Goal: Information Seeking & Learning: Compare options

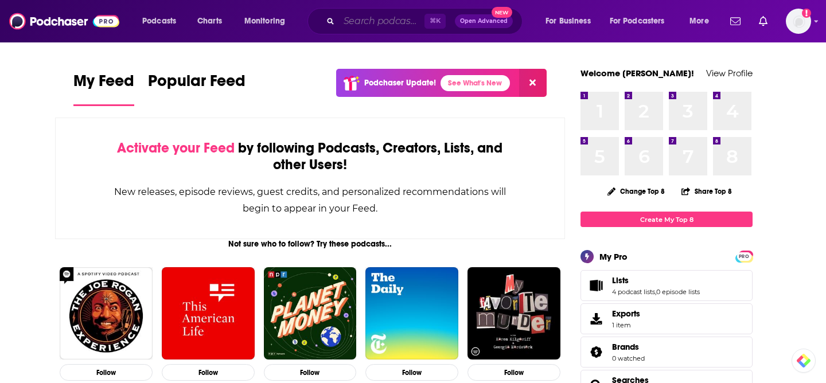
click at [381, 21] on input "Search podcasts, credits, & more..." at bounding box center [382, 21] width 86 height 18
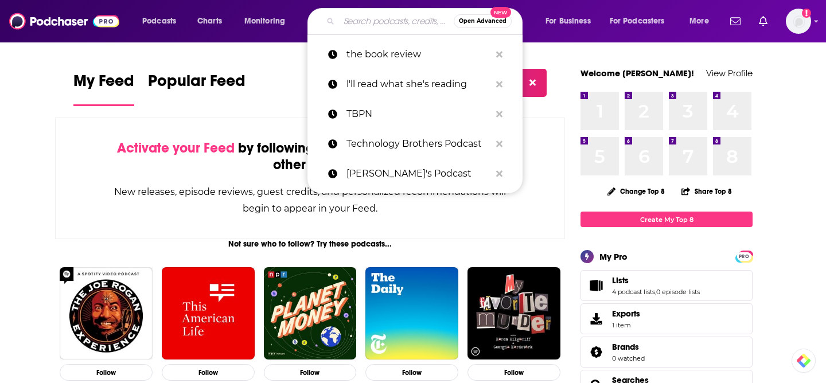
paste input "Diary of a CEO"
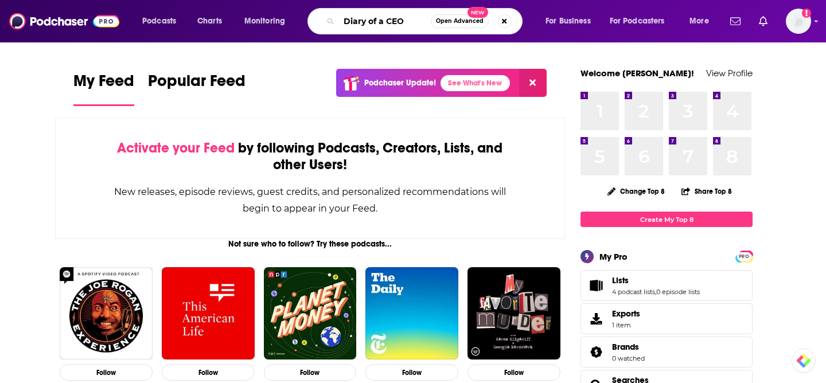
type input "Diary of a CEO"
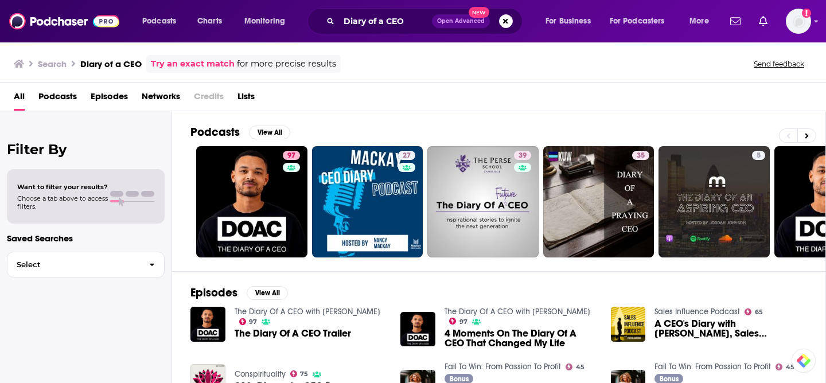
scroll to position [56, 0]
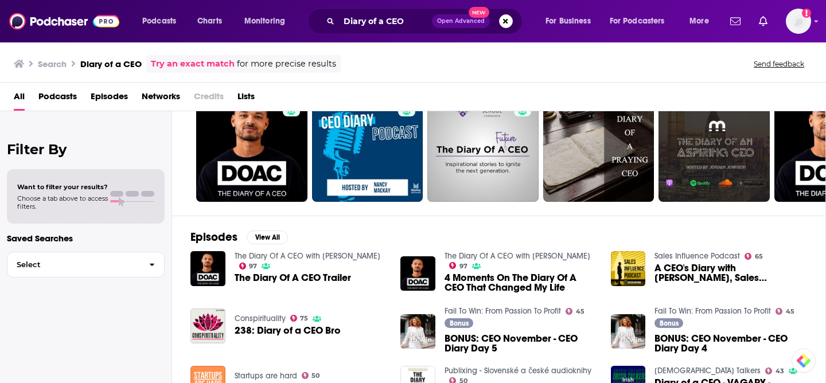
click at [316, 278] on span "The Diary Of A CEO Trailer" at bounding box center [293, 278] width 117 height 10
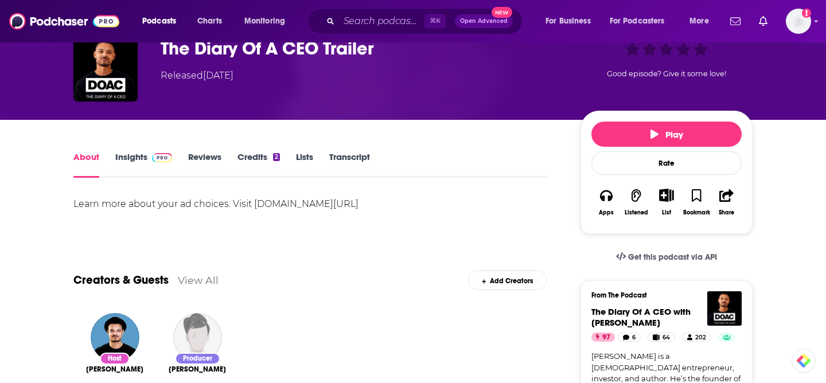
scroll to position [75, 0]
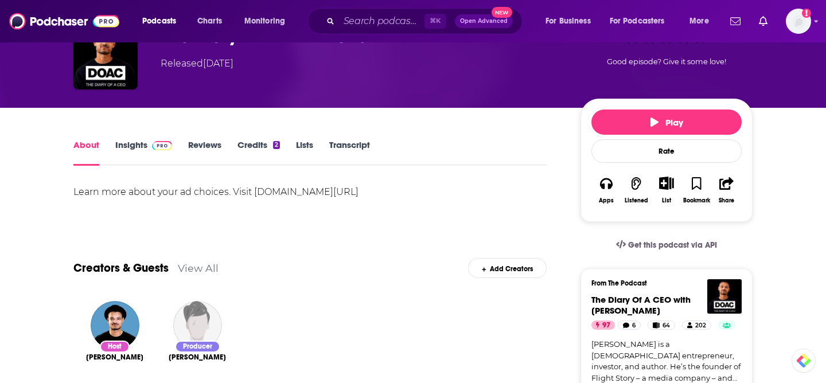
click at [130, 145] on link "Insights" at bounding box center [143, 152] width 57 height 26
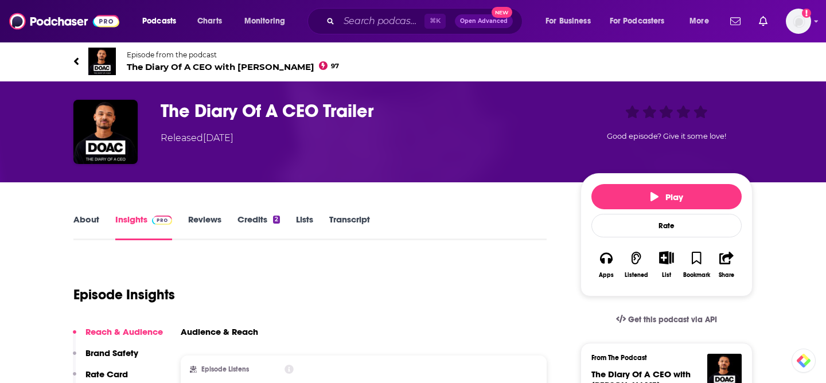
click at [211, 109] on h3 "The Diary Of A CEO Trailer" at bounding box center [362, 111] width 402 height 22
click at [76, 59] on icon at bounding box center [76, 61] width 6 height 11
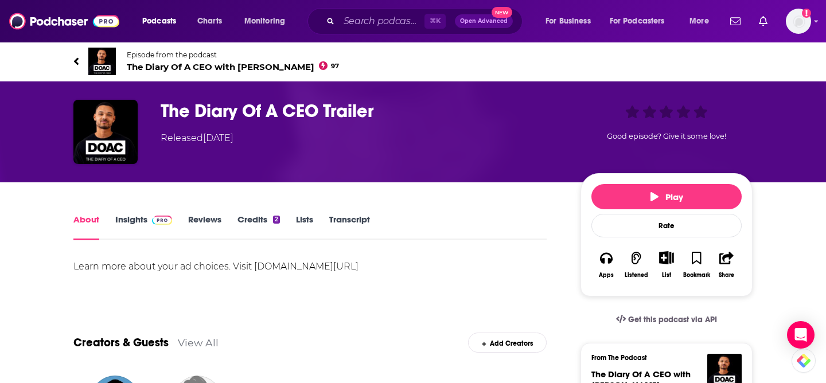
click at [78, 60] on icon at bounding box center [76, 61] width 6 height 11
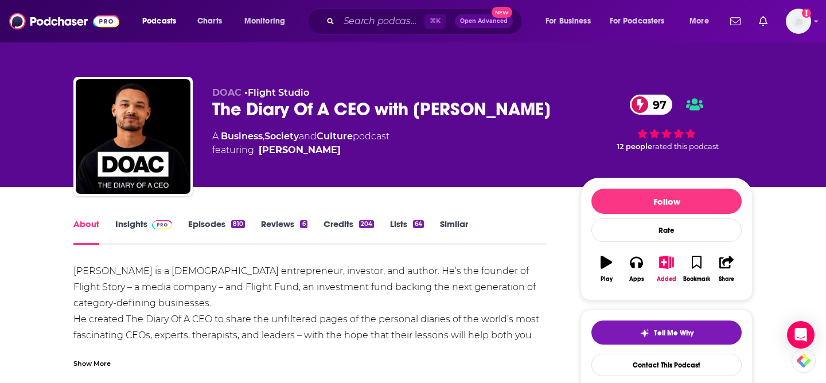
click at [302, 111] on div "The Diary Of A CEO with [PERSON_NAME] 97" at bounding box center [387, 109] width 350 height 22
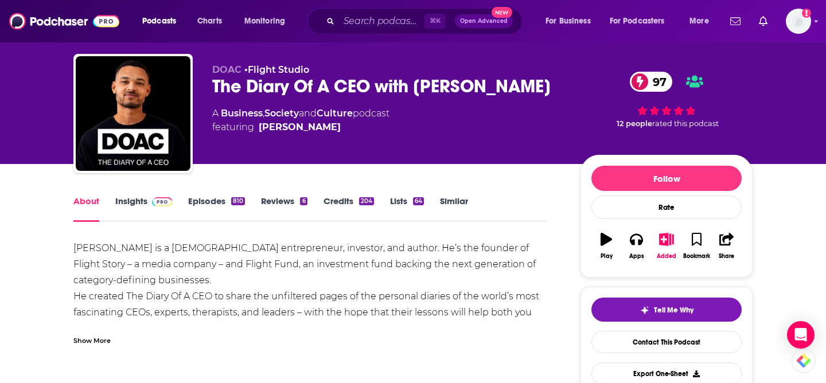
scroll to position [24, 0]
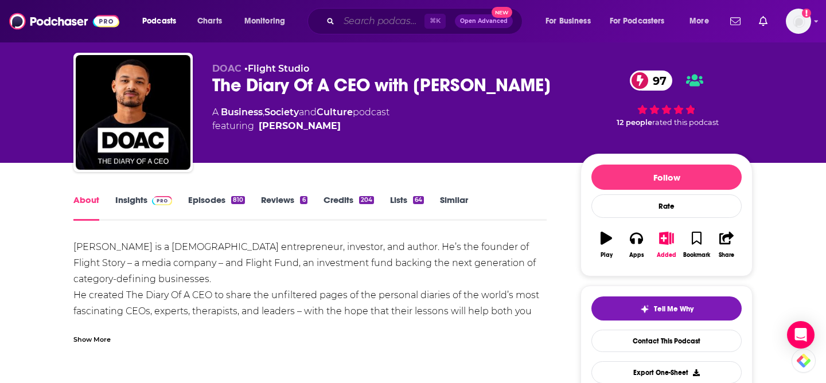
click at [371, 21] on input "Search podcasts, credits, & more..." at bounding box center [382, 21] width 86 height 18
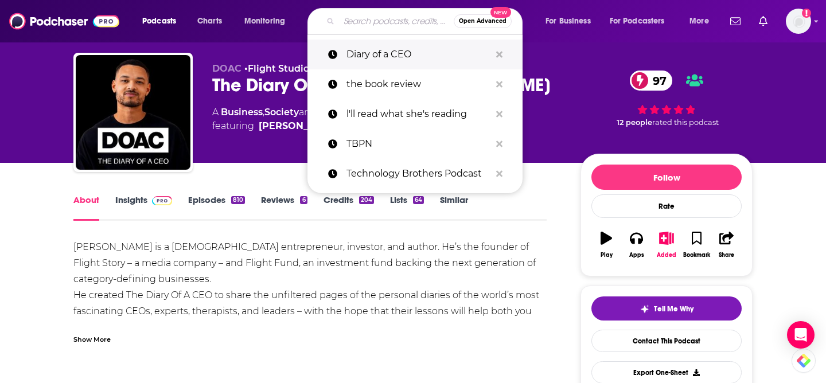
click at [382, 65] on p "Diary of a CEO" at bounding box center [419, 55] width 144 height 30
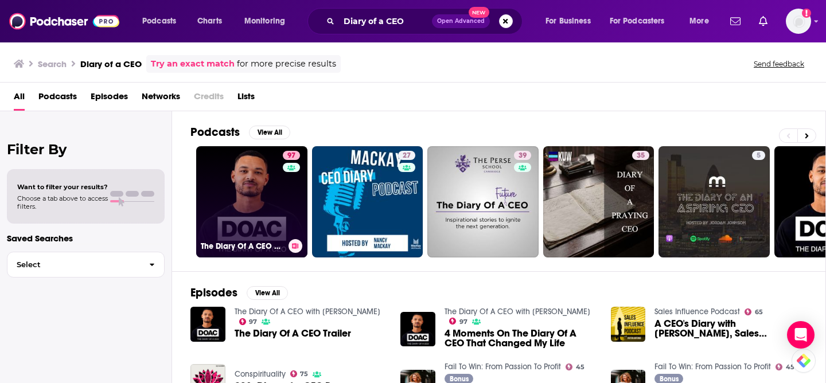
click at [245, 201] on link "97 The Diary Of A CEO with [PERSON_NAME]" at bounding box center [251, 201] width 111 height 111
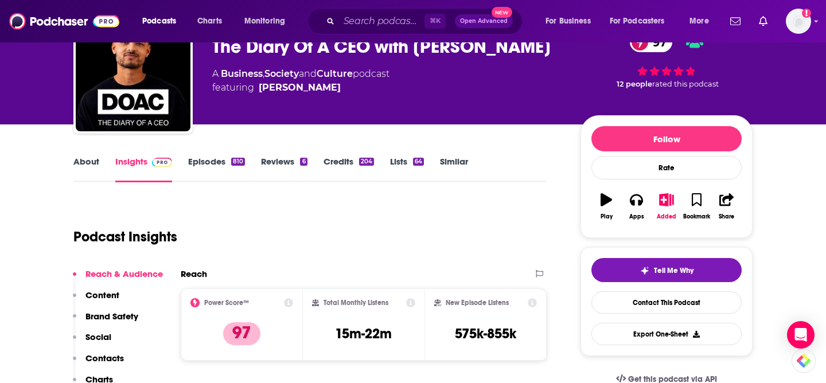
scroll to position [64, 0]
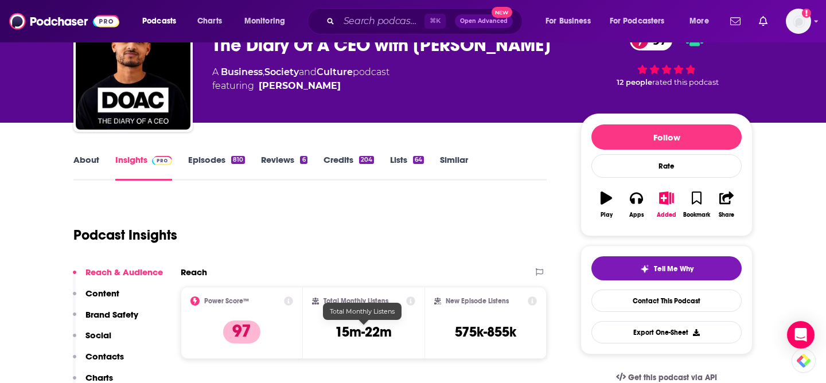
click at [367, 331] on h3 "15m-22m" at bounding box center [363, 332] width 57 height 17
copy div "15m-22m"
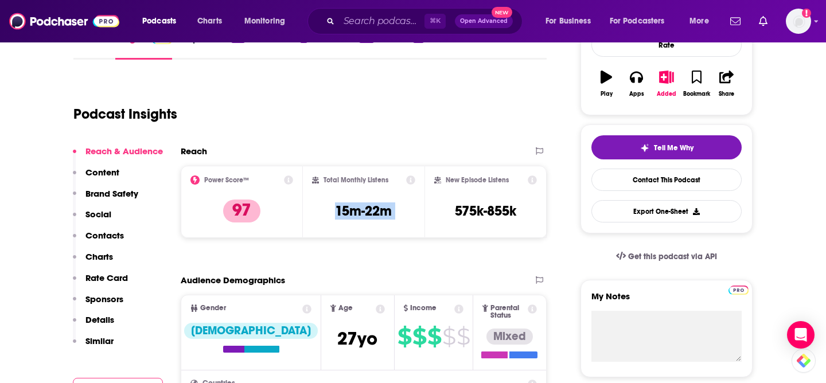
scroll to position [195, 0]
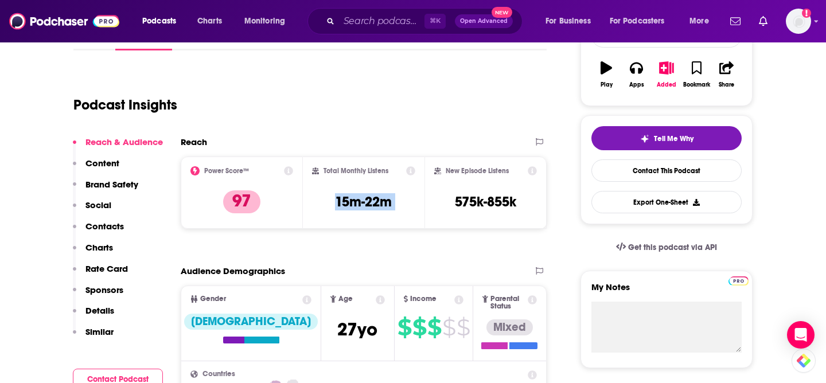
click at [102, 226] on p "Contacts" at bounding box center [105, 226] width 38 height 11
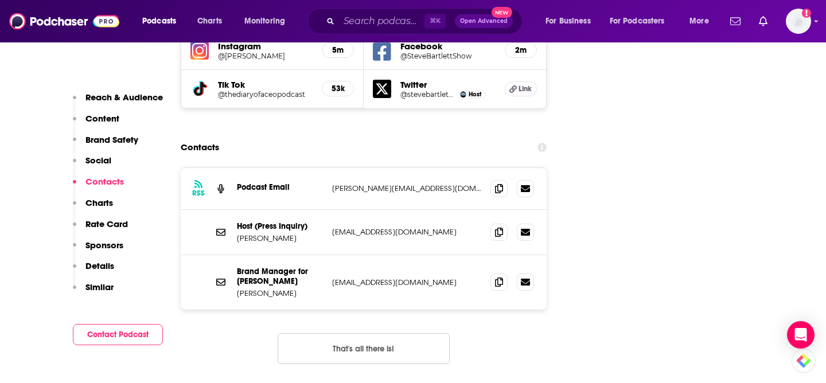
scroll to position [1439, 0]
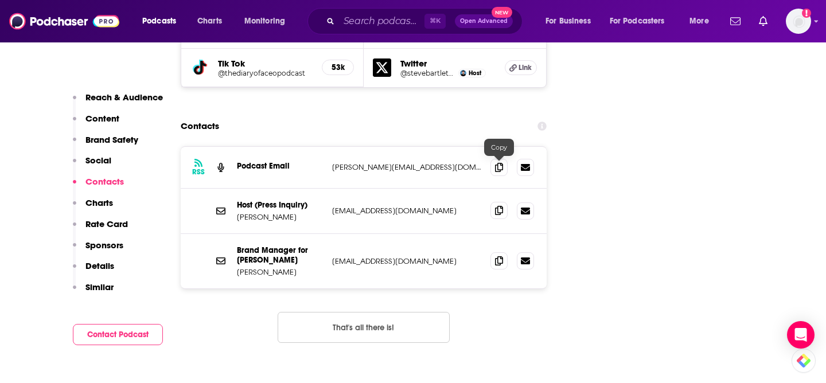
click at [500, 206] on icon at bounding box center [499, 210] width 8 height 9
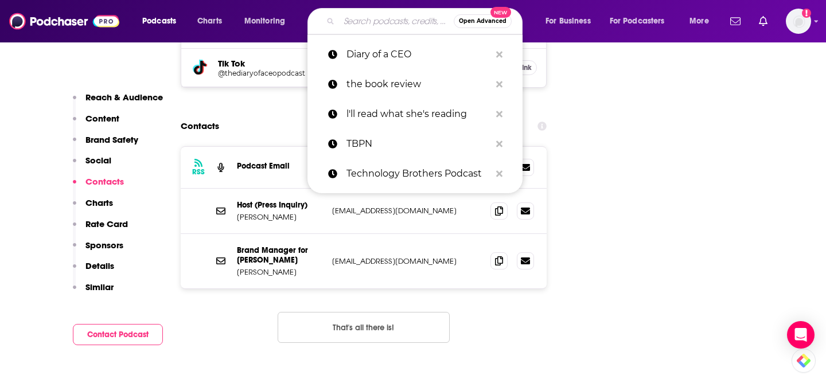
click at [359, 26] on input "Search podcasts, credits, & more..." at bounding box center [396, 21] width 115 height 18
paste input "[PERSON_NAME]"
type input "[PERSON_NAME]"
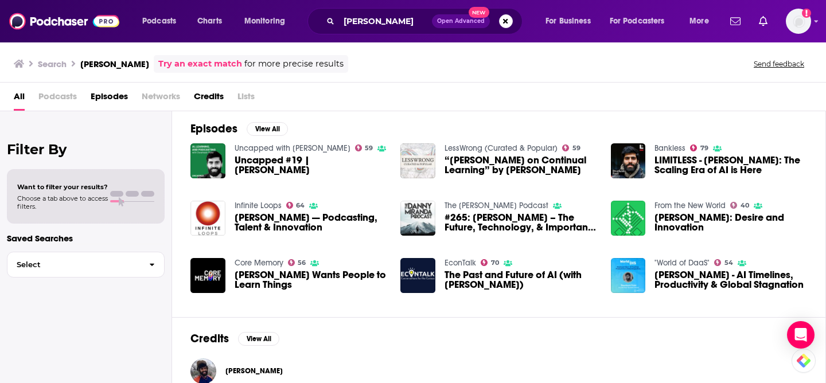
scroll to position [22, 0]
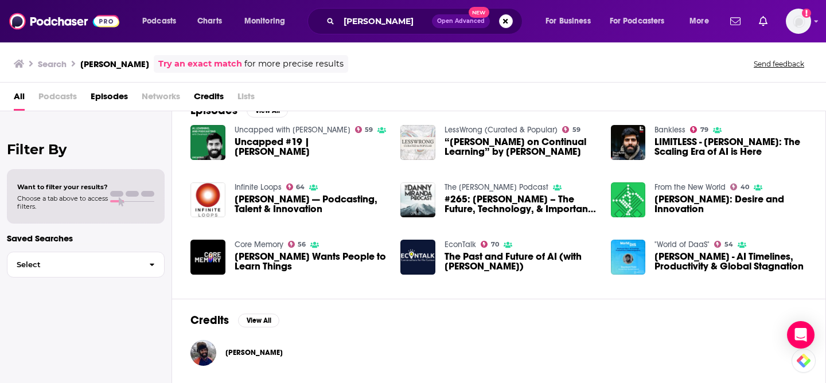
click at [247, 351] on span "[PERSON_NAME]" at bounding box center [254, 352] width 57 height 9
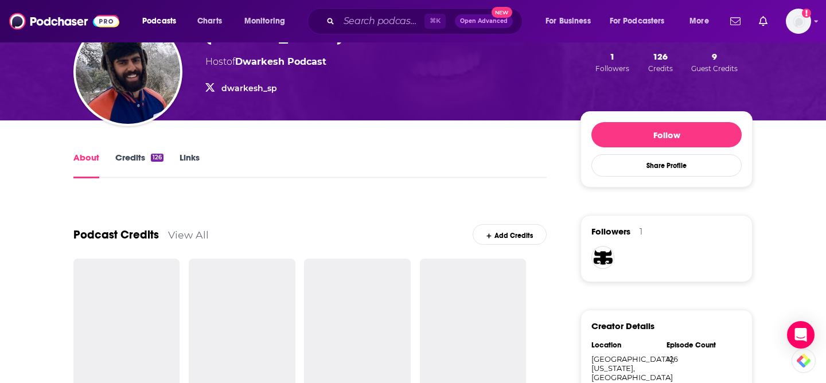
scroll to position [104, 0]
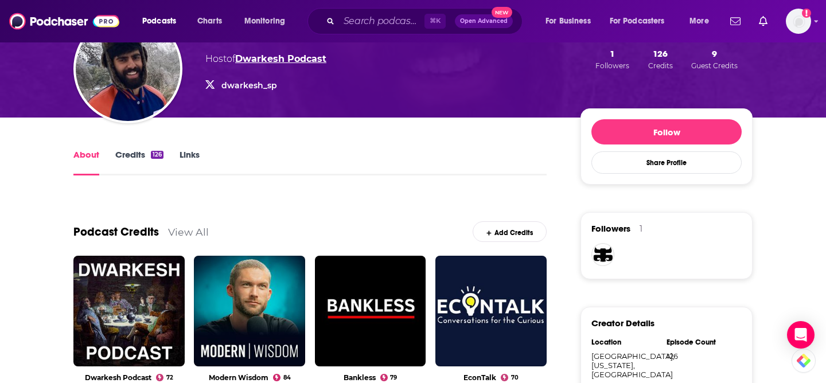
click at [298, 60] on link "Dwarkesh Podcast" at bounding box center [280, 58] width 91 height 11
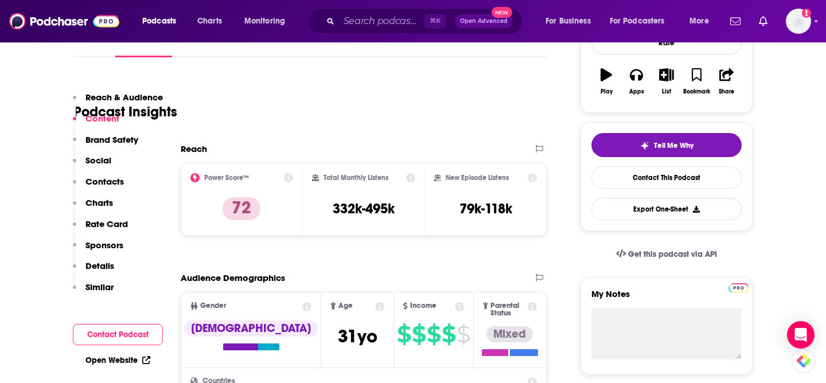
scroll to position [145, 0]
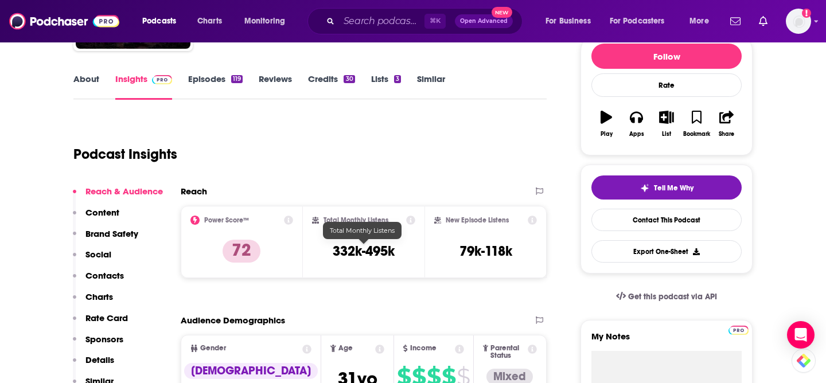
click at [333, 255] on h3 "332k-495k" at bounding box center [364, 251] width 62 height 17
click at [337, 255] on h3 "332k-495k" at bounding box center [364, 251] width 62 height 17
click at [360, 254] on h3 "332k-495k" at bounding box center [364, 251] width 62 height 17
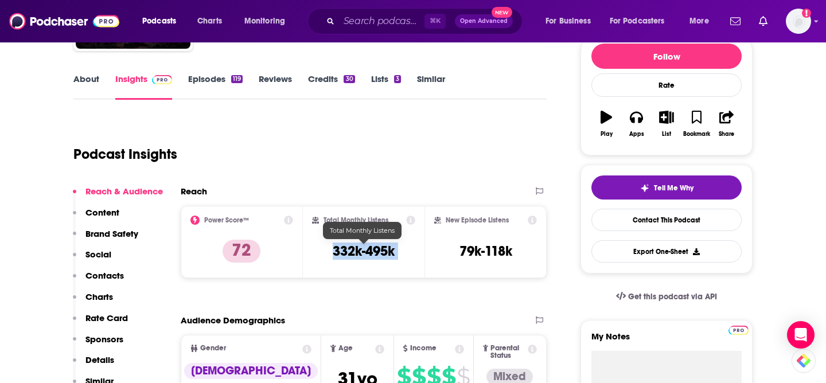
click at [360, 254] on h3 "332k-495k" at bounding box center [364, 251] width 62 height 17
copy div "332k-495k"
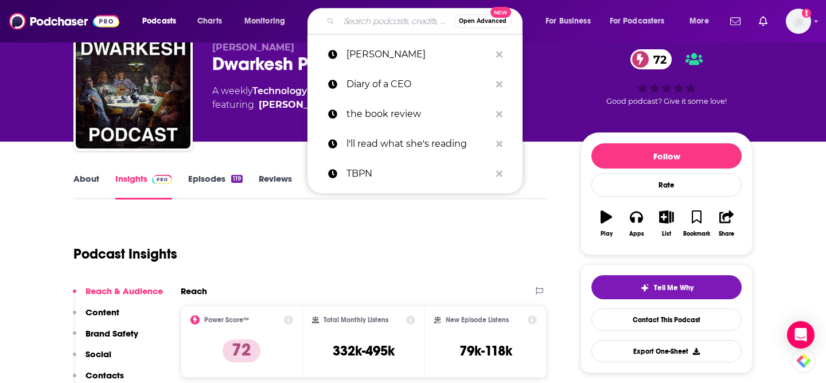
click at [382, 14] on input "Search podcasts, credits, & more..." at bounding box center [396, 21] width 115 height 18
paste input "Hard Fork"
type input "Hard Fork"
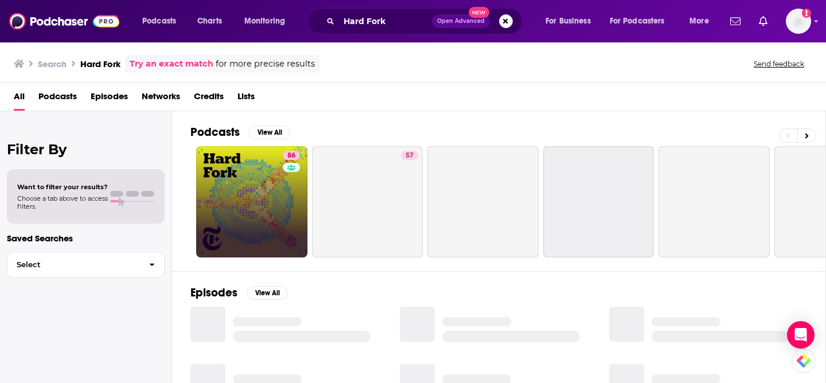
click at [249, 205] on link "86" at bounding box center [251, 201] width 111 height 111
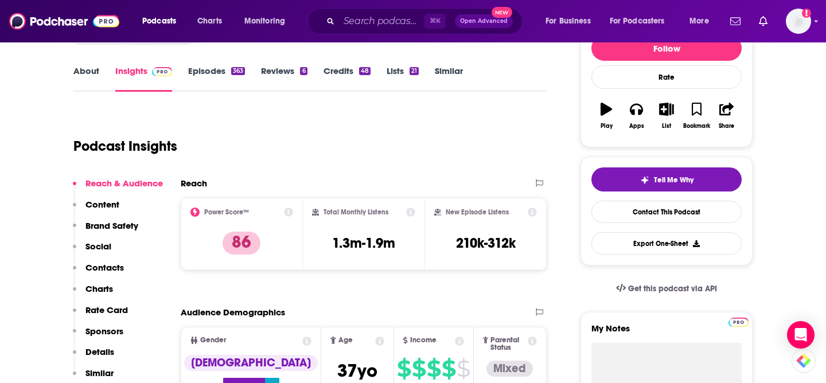
scroll to position [157, 0]
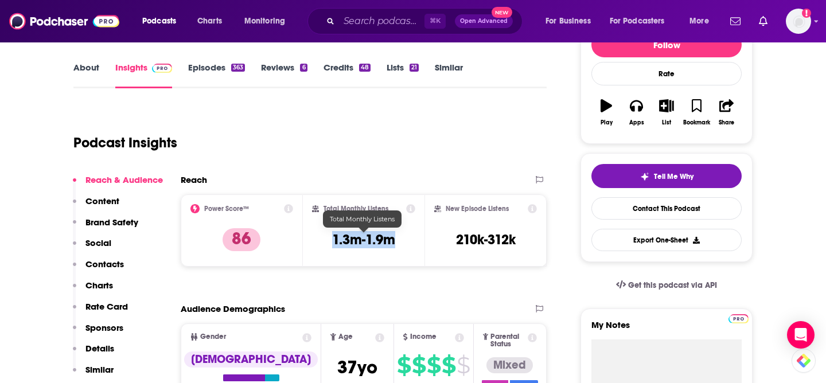
drag, startPoint x: 333, startPoint y: 240, endPoint x: 407, endPoint y: 240, distance: 74.0
click at [407, 240] on div "Total Monthly Listens 1.3m-1.9m" at bounding box center [364, 230] width 104 height 53
copy h3 "1.3m-1.9m"
click at [346, 30] on div "⌘ K Open Advanced New" at bounding box center [415, 21] width 215 height 26
click at [371, 12] on input "Search podcasts, credits, & more..." at bounding box center [382, 21] width 86 height 18
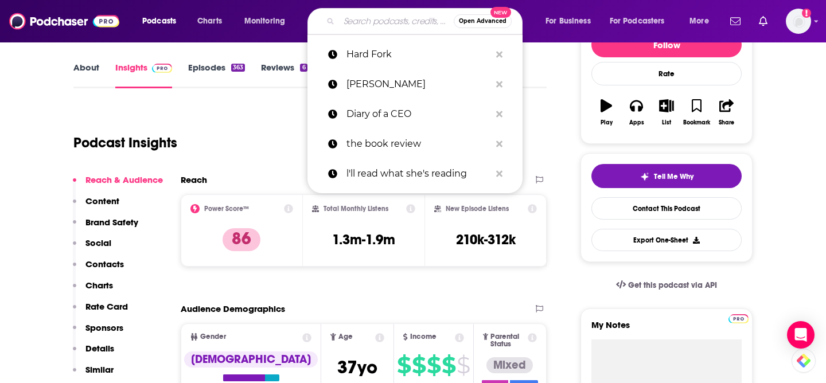
paste input "Machine Learning Street Talk"
type input "Machine Learning Street Talk"
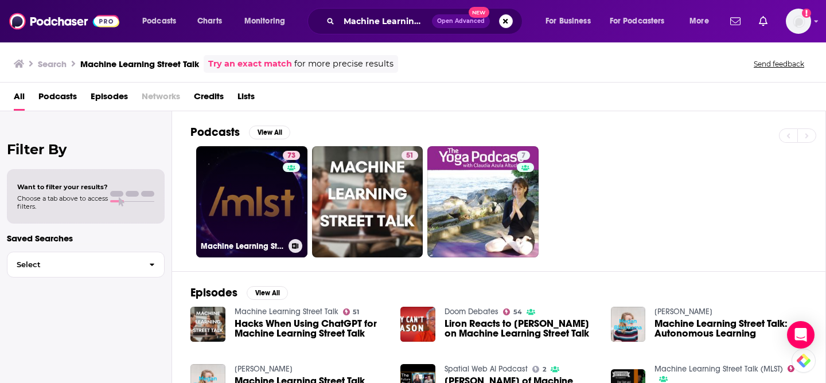
click at [274, 215] on link "73 Machine Learning Street Talk (MLST)" at bounding box center [251, 201] width 111 height 111
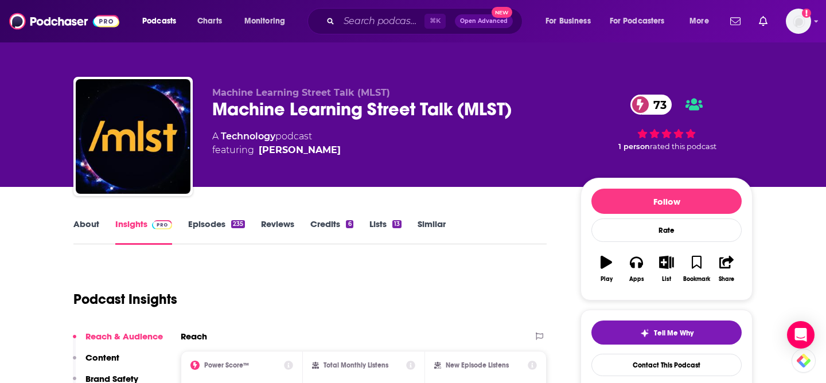
click at [204, 228] on link "Episodes 235" at bounding box center [216, 232] width 57 height 26
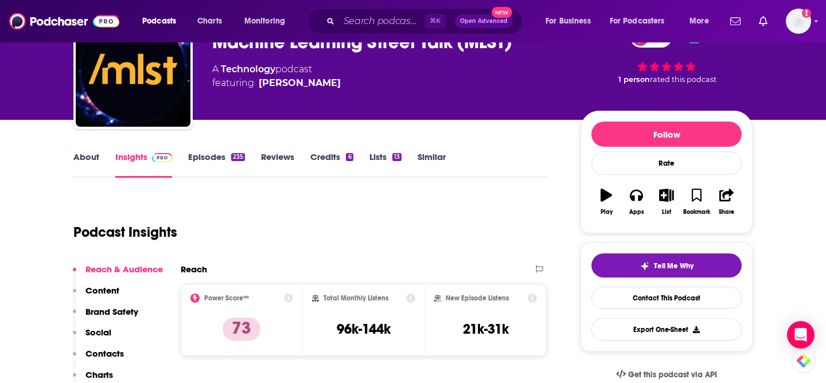
scroll to position [73, 0]
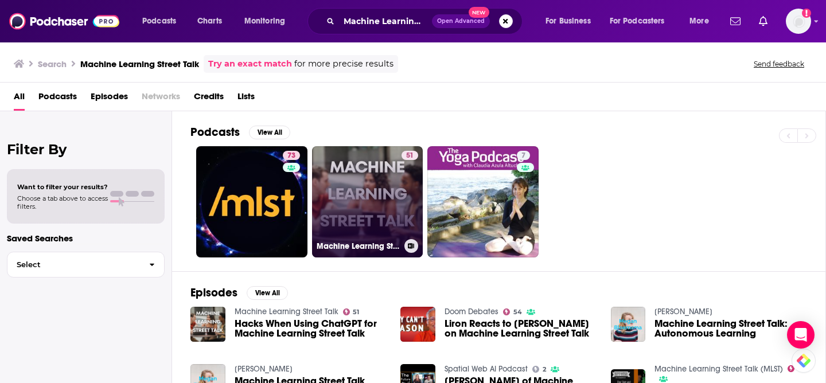
click at [362, 197] on link "51 Machine Learning Street Talk" at bounding box center [367, 201] width 111 height 111
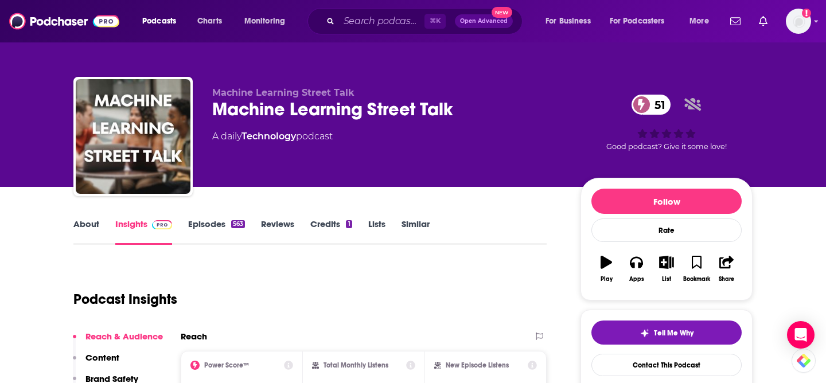
click at [217, 226] on link "Episodes 563" at bounding box center [216, 232] width 57 height 26
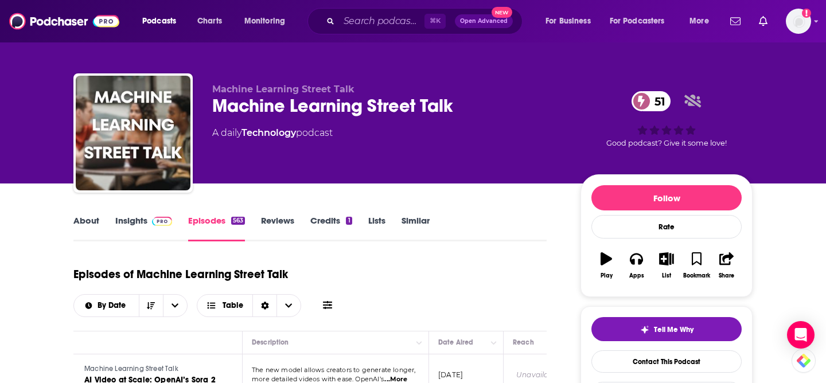
scroll to position [4, 0]
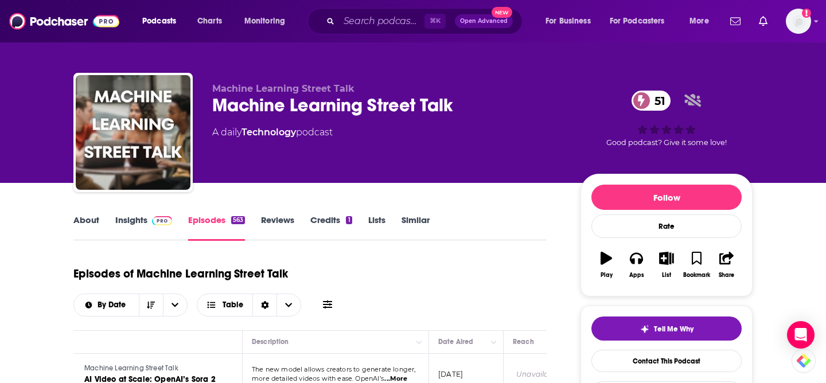
click at [77, 226] on link "About" at bounding box center [86, 228] width 26 height 26
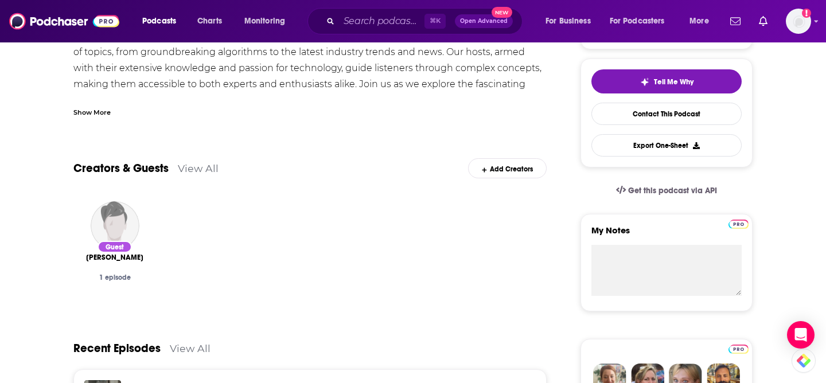
scroll to position [249, 0]
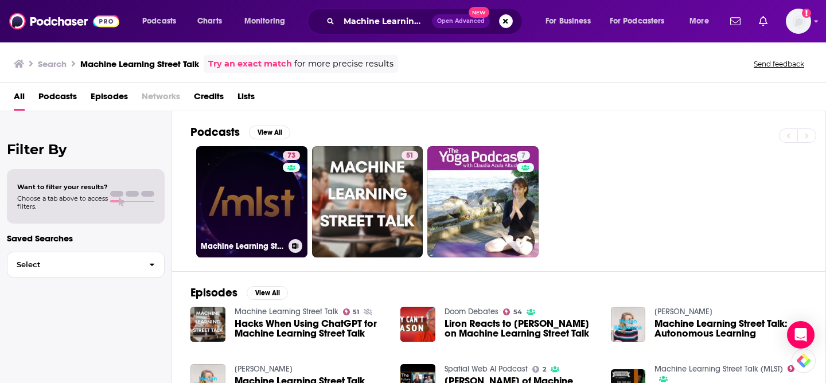
click at [231, 197] on link "73 Machine Learning Street Talk (MLST)" at bounding box center [251, 201] width 111 height 111
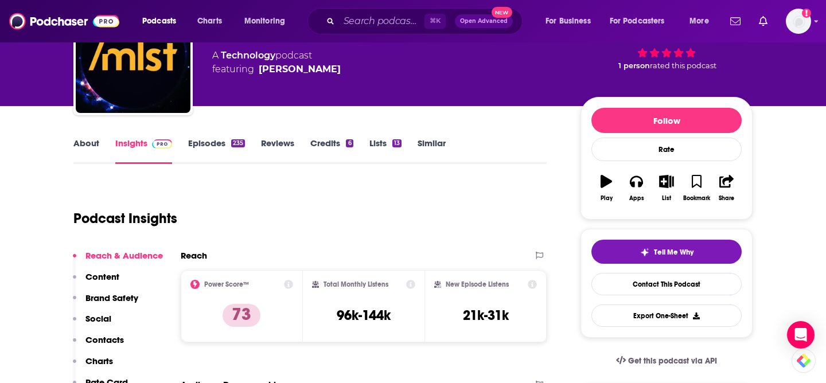
scroll to position [166, 0]
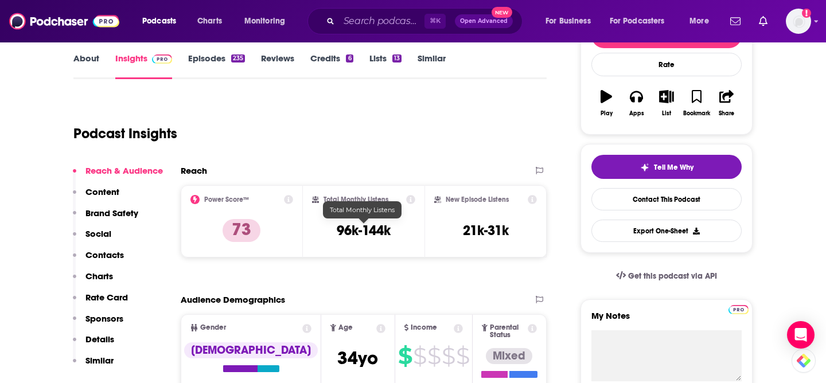
click at [359, 231] on h3 "96k-144k" at bounding box center [364, 230] width 54 height 17
copy div "96k-144k"
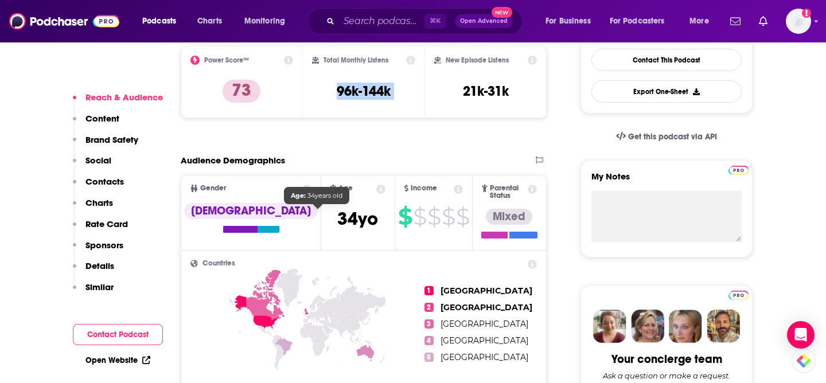
scroll to position [309, 0]
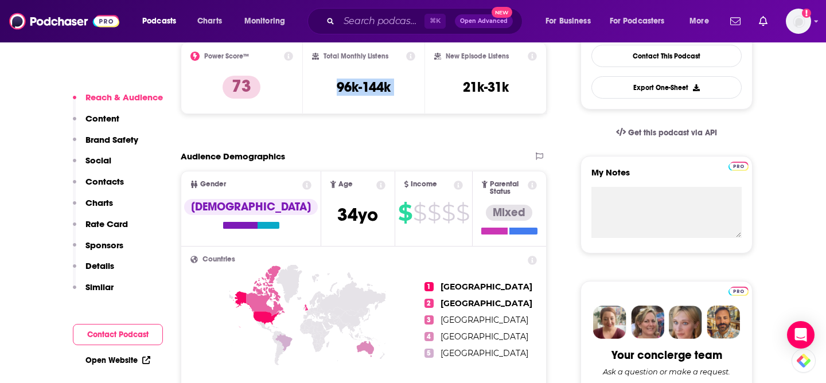
click at [105, 186] on p "Contacts" at bounding box center [105, 181] width 38 height 11
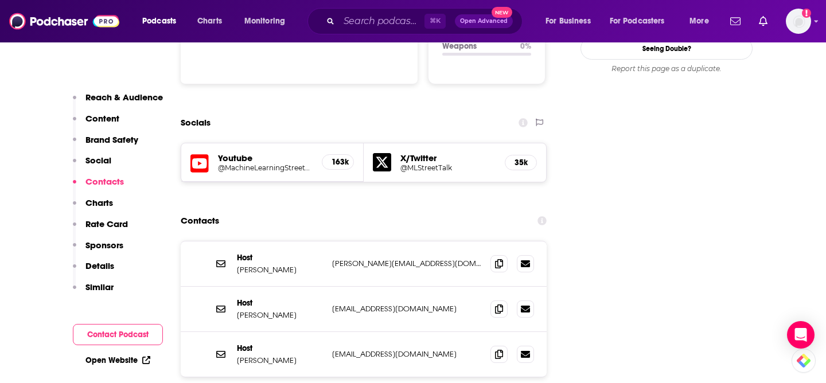
scroll to position [1234, 0]
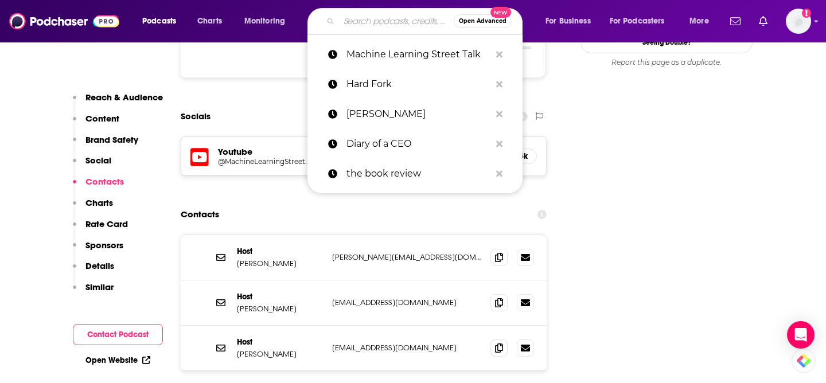
click at [392, 22] on input "Search podcasts, credits, & more..." at bounding box center [396, 21] width 115 height 18
paste input "No Priors"
type input "No Priors"
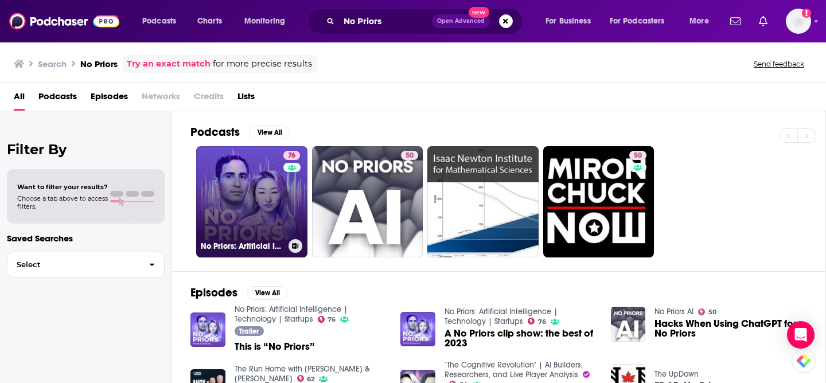
click at [266, 192] on link "76 No Priors: Artificial Intelligence | Technology | Startups" at bounding box center [251, 201] width 111 height 111
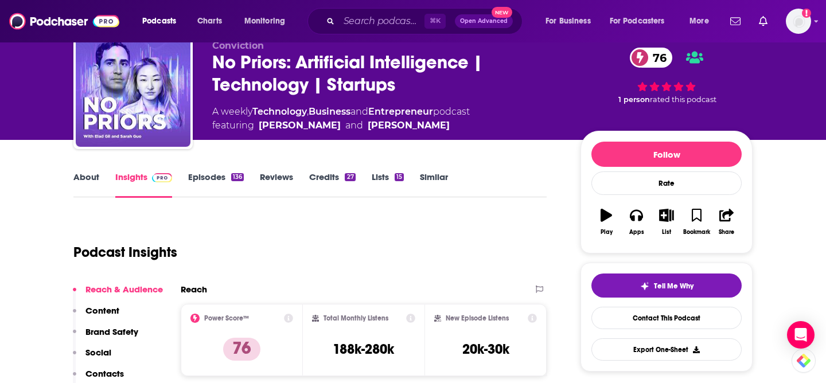
scroll to position [48, 0]
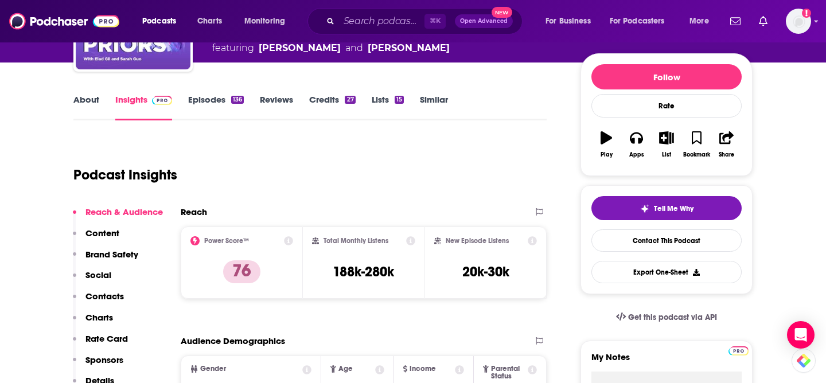
click at [104, 294] on p "Contacts" at bounding box center [105, 296] width 38 height 11
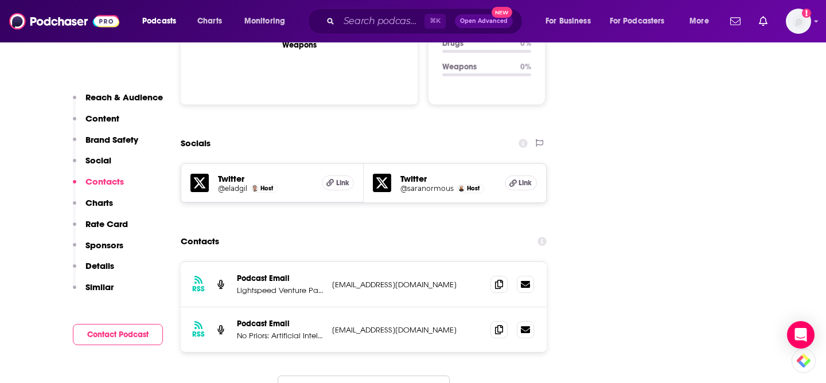
scroll to position [1249, 0]
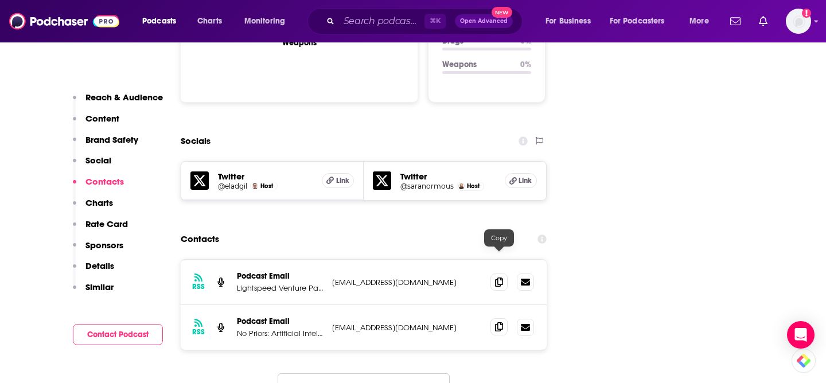
click at [502, 323] on icon at bounding box center [499, 327] width 8 height 9
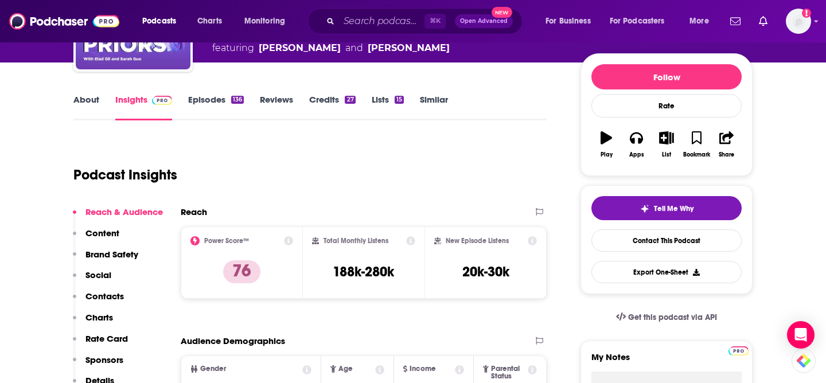
scroll to position [125, 0]
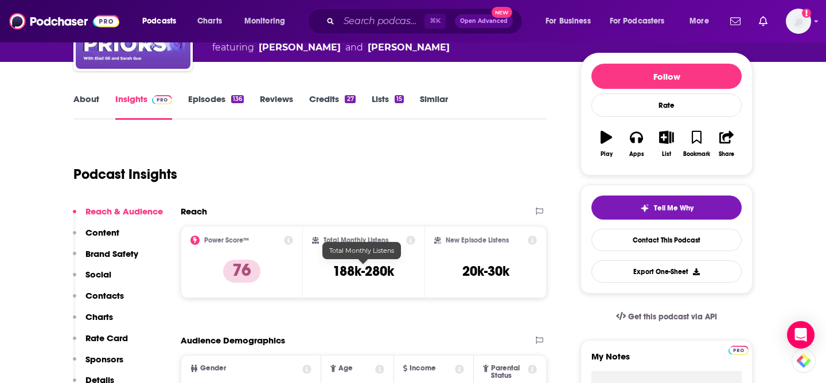
click at [367, 269] on h3 "188k-280k" at bounding box center [363, 271] width 61 height 17
copy div "188k-280k"
click at [376, 24] on input "Search podcasts, credits, & more..." at bounding box center [382, 21] width 86 height 18
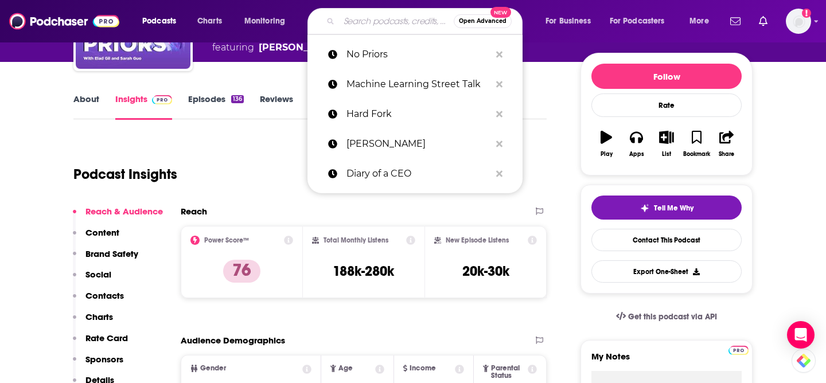
paste input "Pioneers of AI"
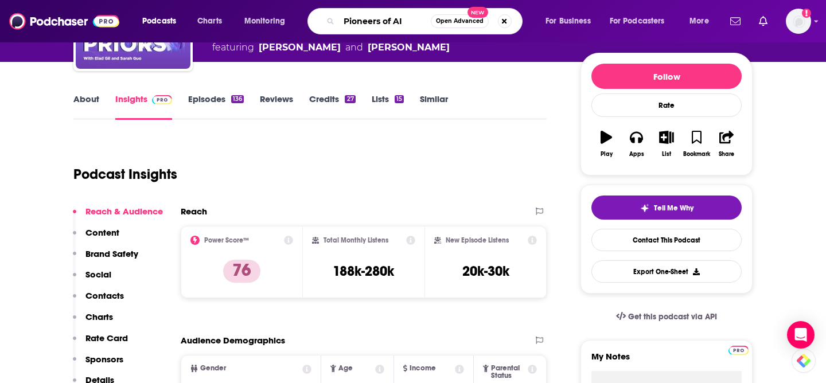
type input "Pioneers of AI"
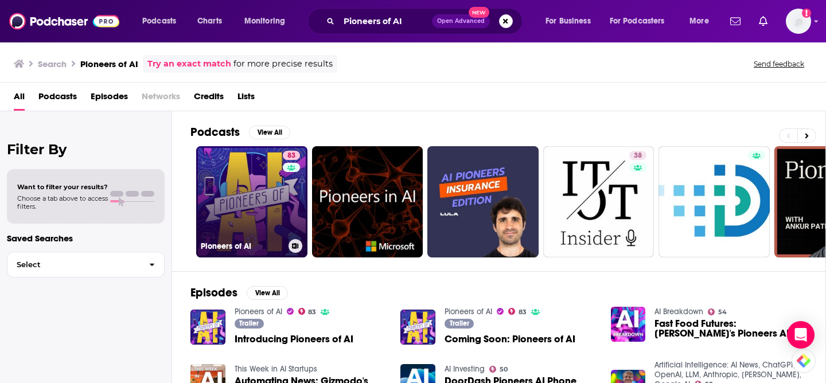
click at [246, 200] on link "83 Pioneers of AI" at bounding box center [251, 201] width 111 height 111
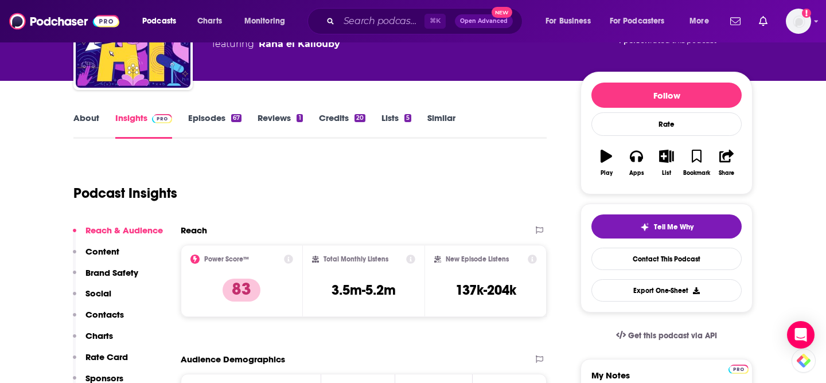
scroll to position [112, 0]
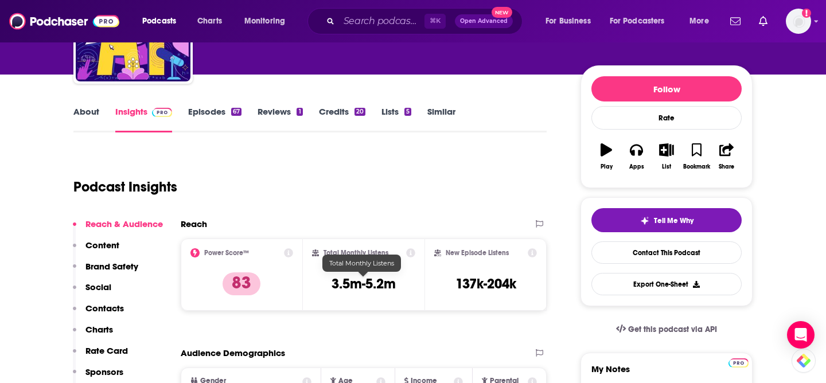
click at [379, 285] on h3 "3.5m-5.2m" at bounding box center [364, 283] width 64 height 17
copy div "3.5m-5.2m"
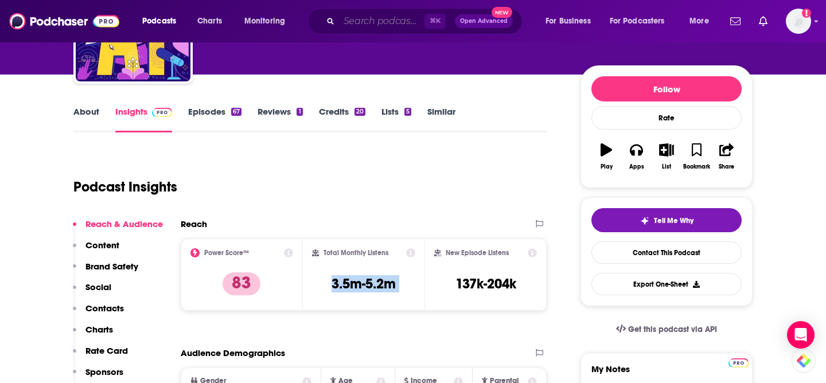
click at [342, 20] on input "Search podcasts, credits, & more..." at bounding box center [382, 21] width 86 height 18
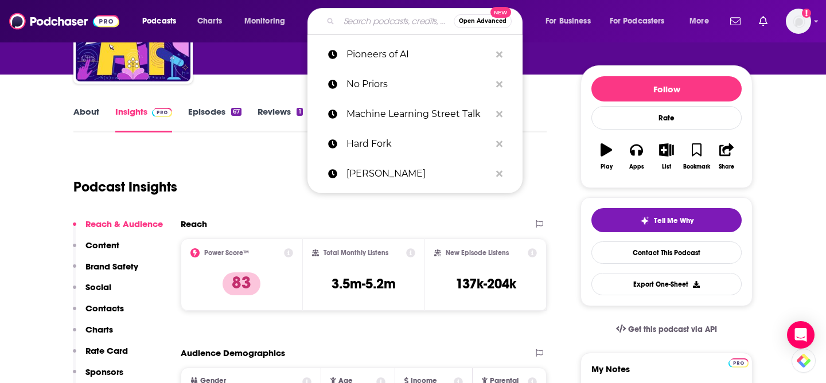
paste input "Pragmatic Engineer Podcast"
type input "Pragmatic Engineer Podcast"
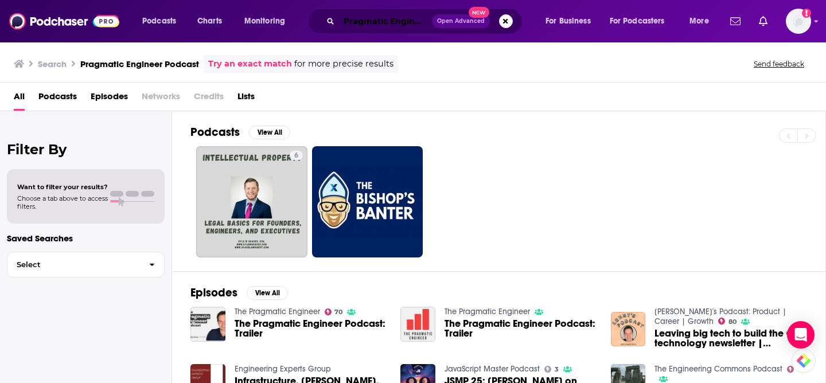
click at [378, 28] on input "Pragmatic Engineer Podcast" at bounding box center [385, 21] width 93 height 18
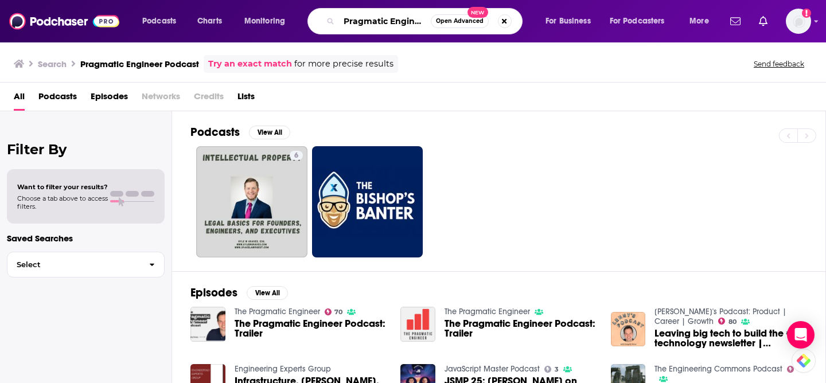
click at [395, 20] on input "Pragmatic Engineer Podcast" at bounding box center [385, 21] width 92 height 18
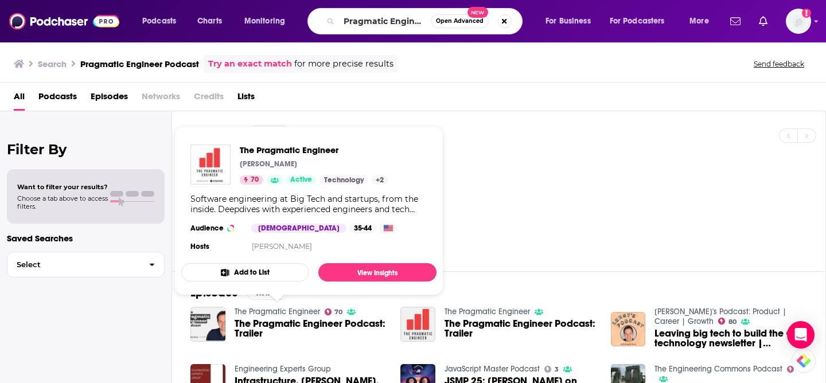
click at [288, 313] on link "The Pragmatic Engineer" at bounding box center [278, 312] width 86 height 10
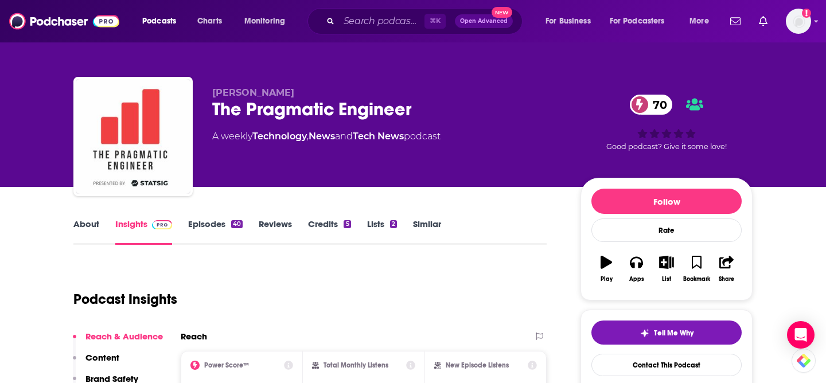
click at [284, 107] on div "The Pragmatic Engineer 70" at bounding box center [387, 109] width 350 height 22
click at [209, 227] on link "Episodes 40" at bounding box center [215, 232] width 55 height 26
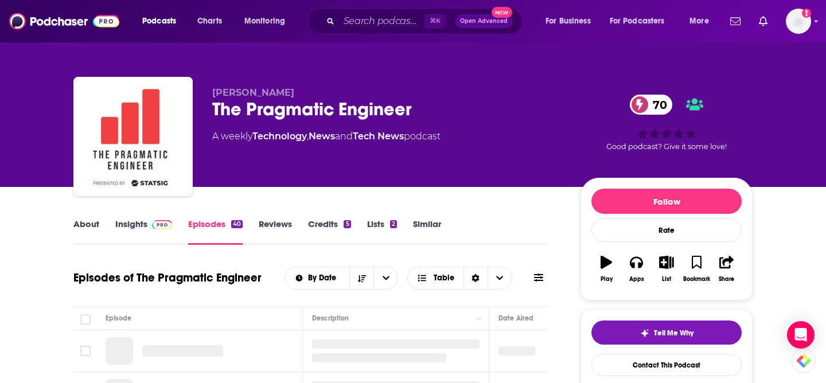
click at [131, 231] on link "Insights" at bounding box center [143, 232] width 57 height 26
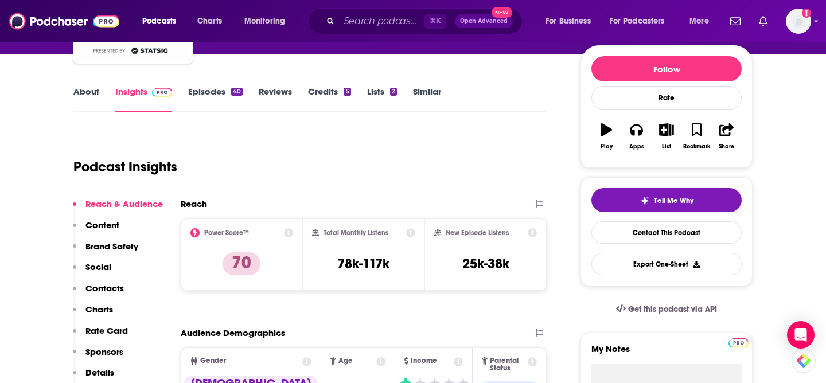
scroll to position [134, 0]
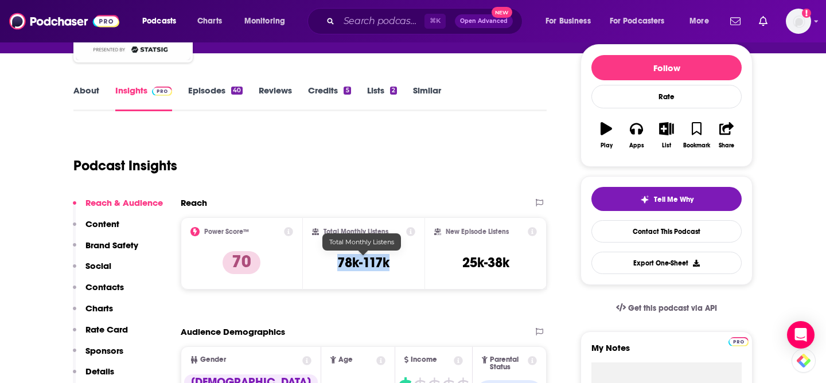
drag, startPoint x: 393, startPoint y: 260, endPoint x: 333, endPoint y: 261, distance: 59.1
click at [333, 261] on div "Total Monthly Listens 78k-117k" at bounding box center [364, 253] width 104 height 53
copy h3 "78k-117k"
click at [370, 18] on input "Search podcasts, credits, & more..." at bounding box center [382, 21] width 86 height 18
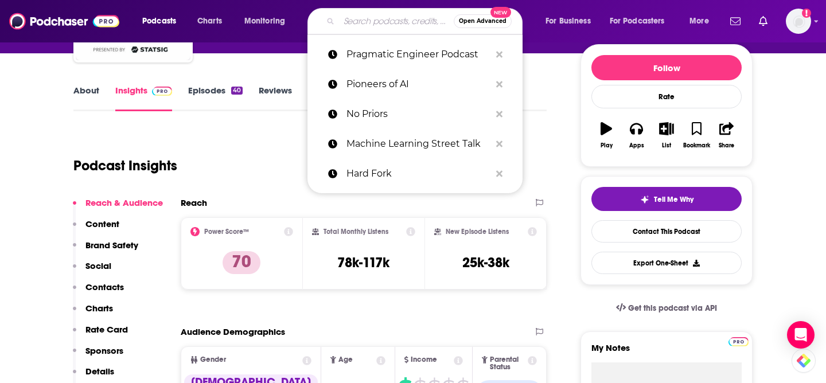
paste input "Latent Space"
type input "Latent Space"
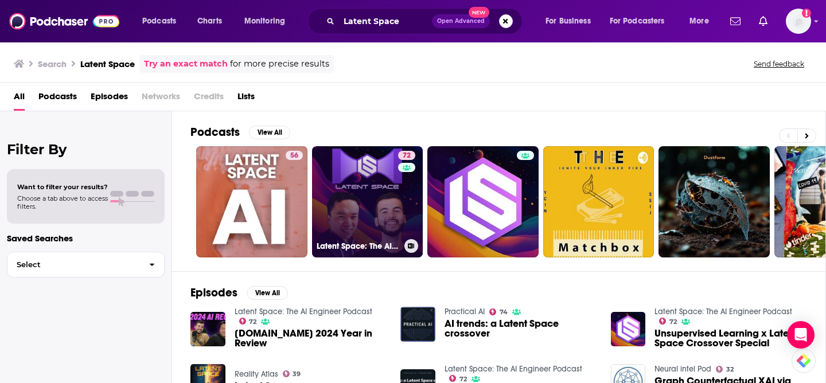
click at [359, 208] on link "72 Latent Space: The AI Engineer Podcast" at bounding box center [367, 201] width 111 height 111
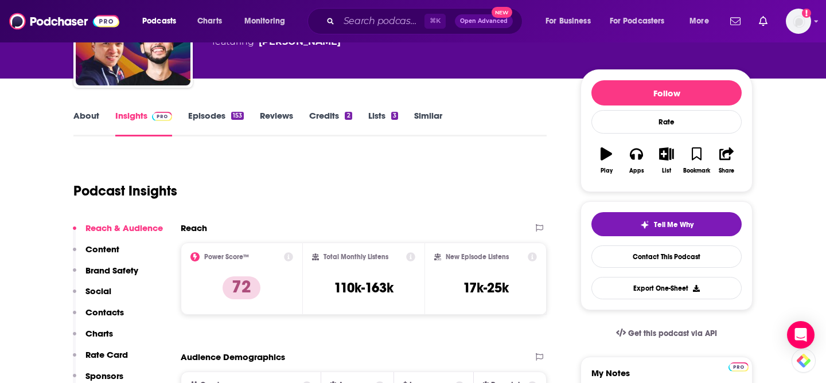
scroll to position [113, 0]
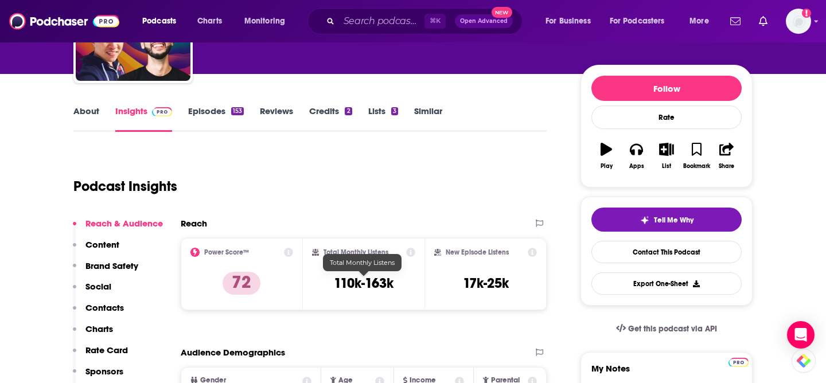
click at [390, 285] on h3 "110k-163k" at bounding box center [364, 283] width 60 height 17
drag, startPoint x: 397, startPoint y: 285, endPoint x: 312, endPoint y: 285, distance: 84.4
click at [312, 285] on div "Total Monthly Listens 110k-163k" at bounding box center [364, 274] width 104 height 53
copy h3 "110k-163k"
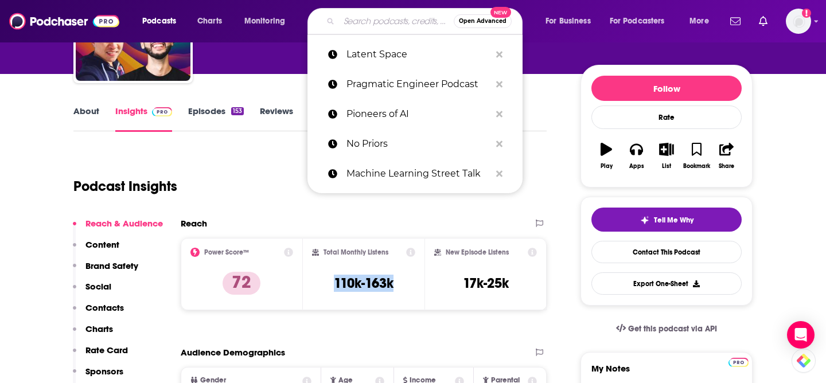
click at [390, 25] on input "Search podcasts, credits, & more..." at bounding box center [396, 21] width 115 height 18
paste input "[PERSON_NAME]'s Podcast"
type input "[PERSON_NAME]'s Podcast"
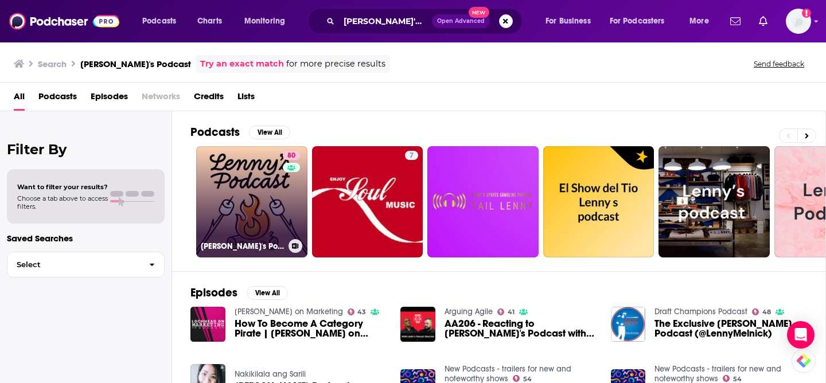
click at [253, 188] on link "80 [PERSON_NAME]'s Podcast: Product | Career | Growth" at bounding box center [251, 201] width 111 height 111
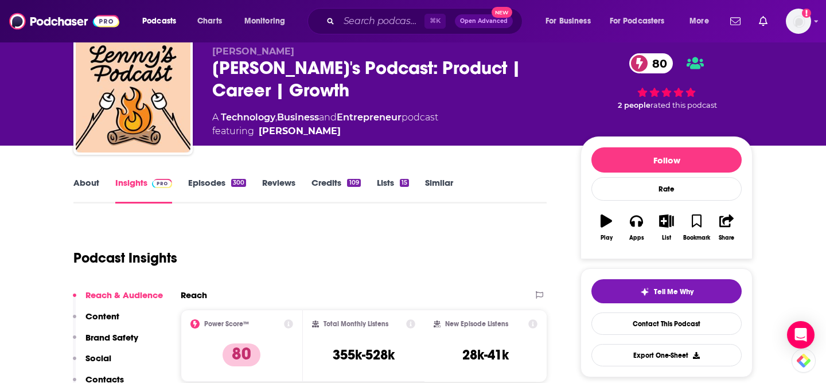
scroll to position [44, 0]
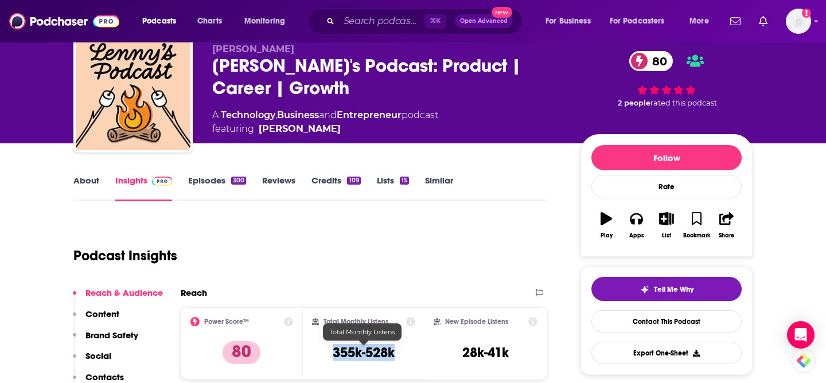
drag, startPoint x: 396, startPoint y: 351, endPoint x: 327, endPoint y: 351, distance: 69.5
click at [327, 351] on div "Total Monthly Listens 355k-528k" at bounding box center [364, 343] width 104 height 53
copy h3 "355k-528k"
click at [393, 20] on input "Search podcasts, credits, & more..." at bounding box center [382, 21] width 86 height 18
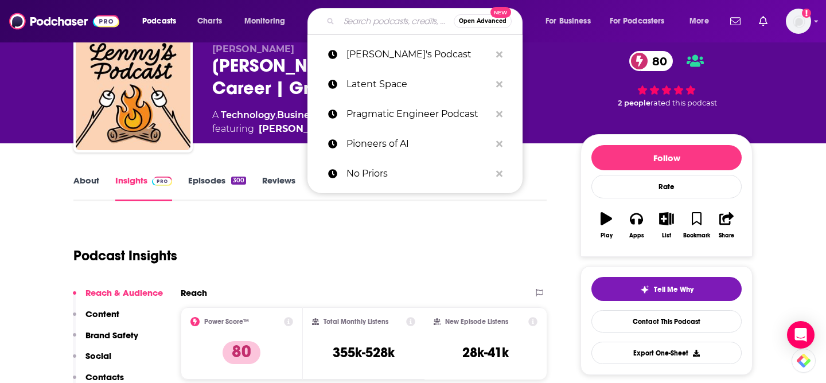
paste input "Software Engineering Daily"
type input "Software Engineering Daily"
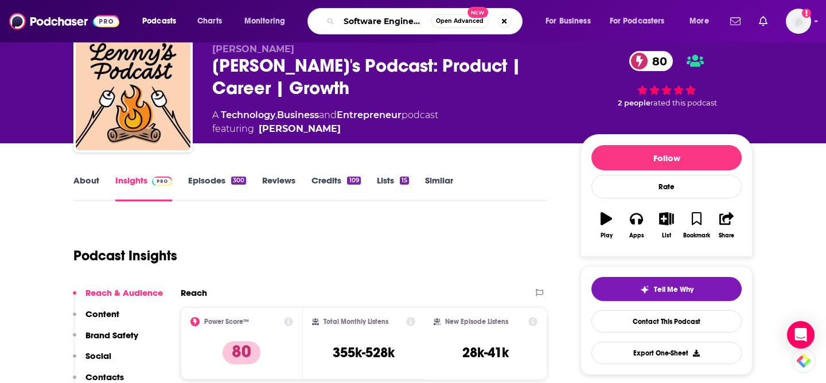
scroll to position [0, 34]
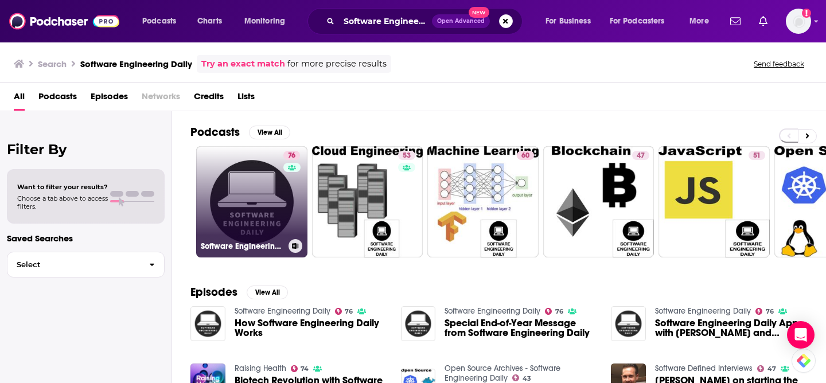
click at [248, 205] on link "76 Software Engineering Daily" at bounding box center [251, 201] width 111 height 111
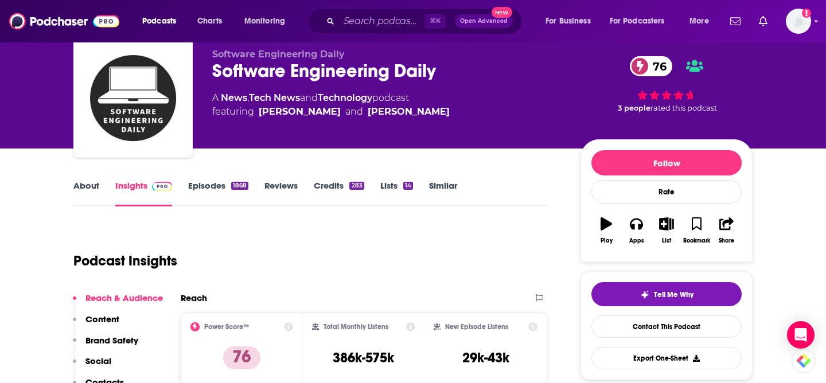
scroll to position [48, 0]
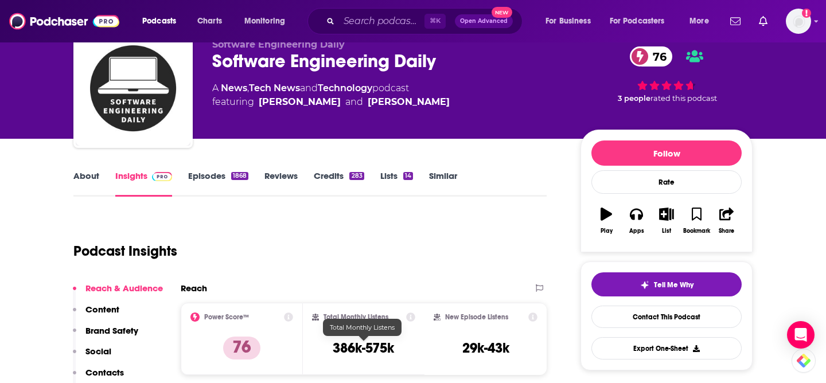
click at [366, 347] on h3 "386k-575k" at bounding box center [363, 348] width 61 height 17
copy div "386k-575k"
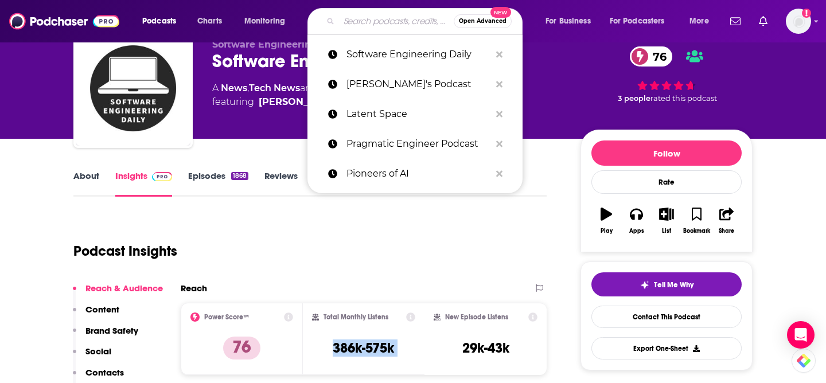
click at [359, 20] on input "Search podcasts, credits, & more..." at bounding box center [396, 21] width 115 height 18
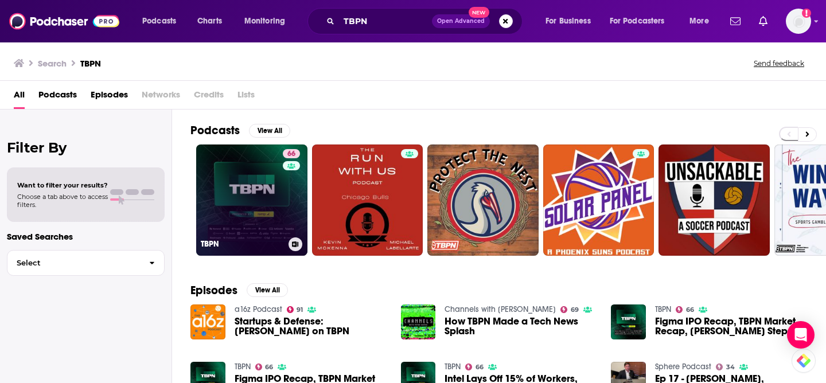
click at [263, 201] on link "66 TBPN" at bounding box center [251, 200] width 111 height 111
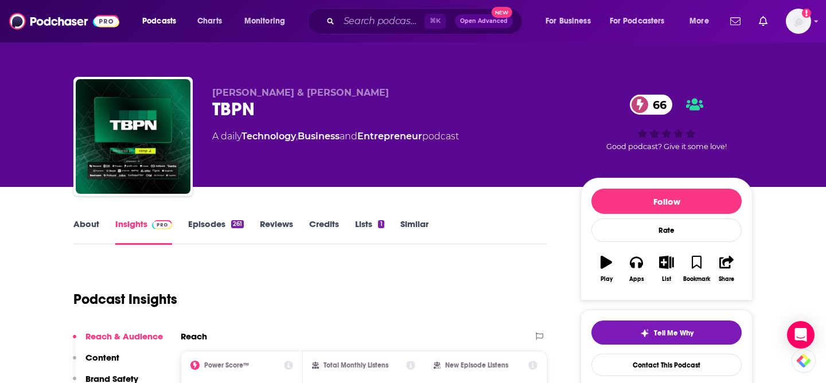
scroll to position [88, 0]
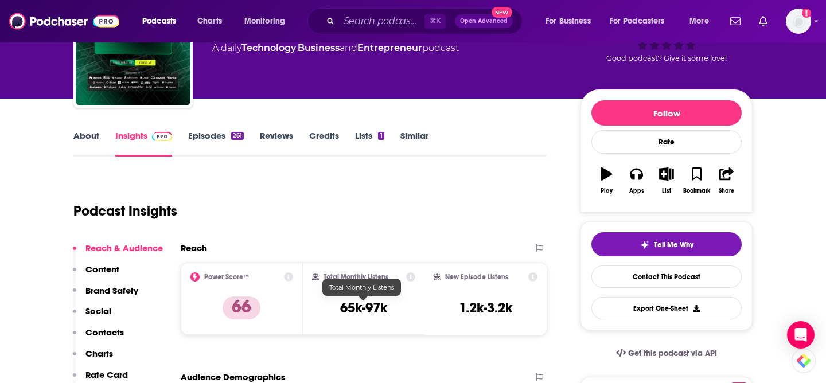
click at [375, 310] on h3 "65k-97k" at bounding box center [363, 308] width 47 height 17
copy div "65k-97k"
click at [370, 17] on input "Search podcasts, credits, & more..." at bounding box center [382, 21] width 86 height 18
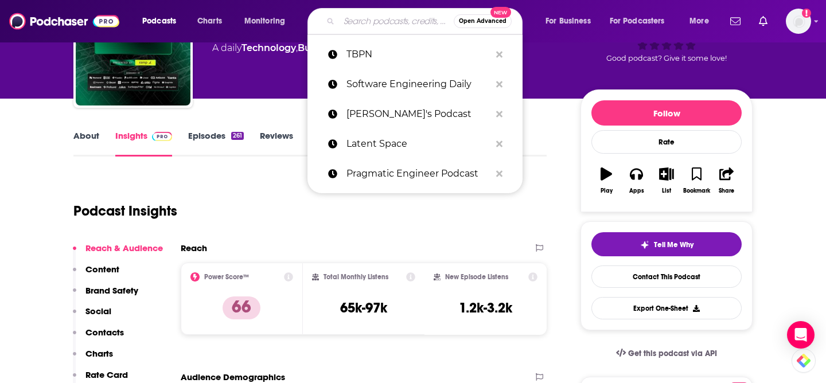
paste input "The TWIML AI"
type input "The TWIML AI"
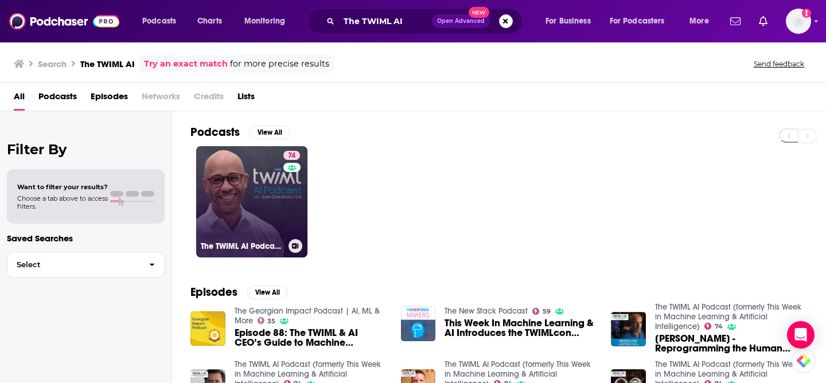
click at [249, 214] on link "74 The TWIML AI Podcast (formerly This Week in Machine Learning & Artificial In…" at bounding box center [251, 201] width 111 height 111
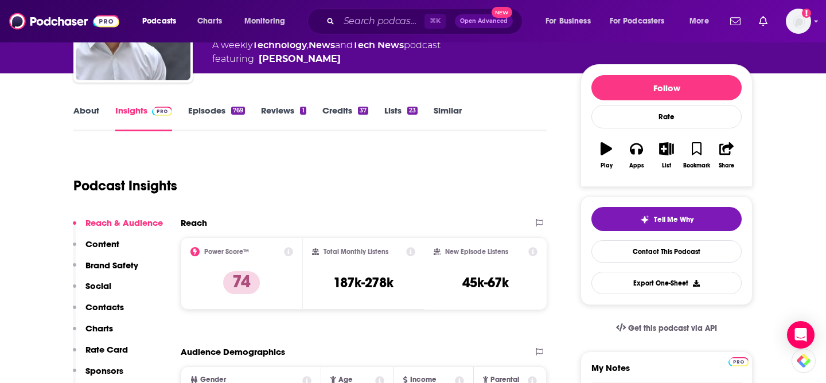
scroll to position [118, 0]
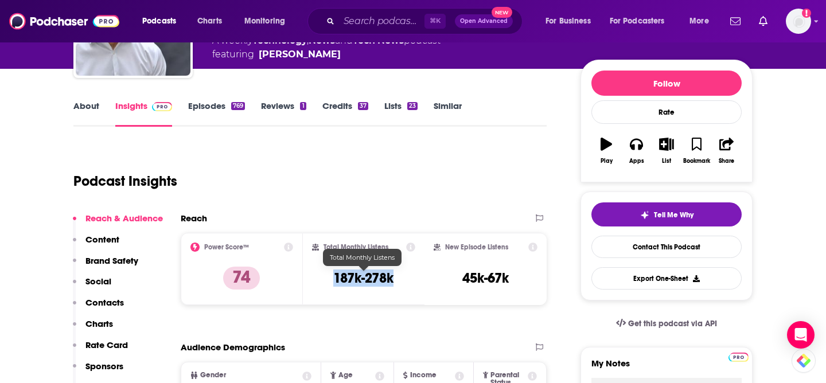
drag, startPoint x: 399, startPoint y: 280, endPoint x: 324, endPoint y: 280, distance: 75.2
click at [324, 280] on div "Total Monthly Listens 187k-278k" at bounding box center [364, 269] width 104 height 53
copy h3 "187k-278k"
click at [370, 26] on input "Search podcasts, credits, & more..." at bounding box center [382, 21] width 86 height 18
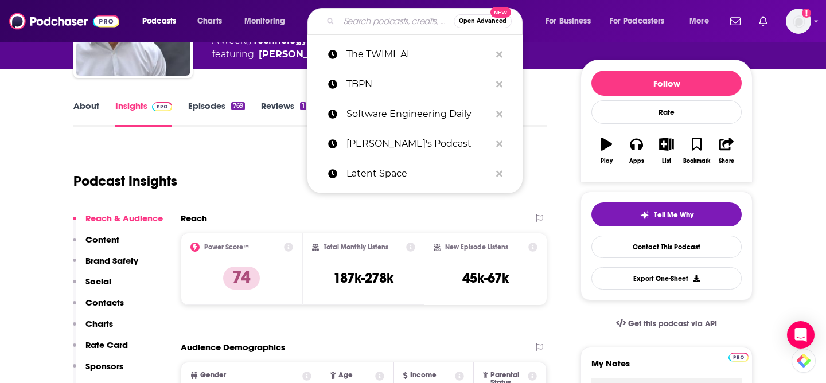
paste input "The Neuron"
type input "The Neuron"
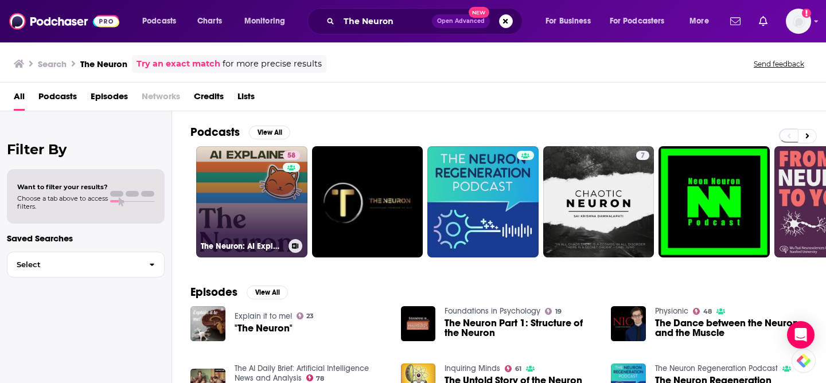
click at [232, 211] on link "58 The Neuron: AI Explained" at bounding box center [251, 201] width 111 height 111
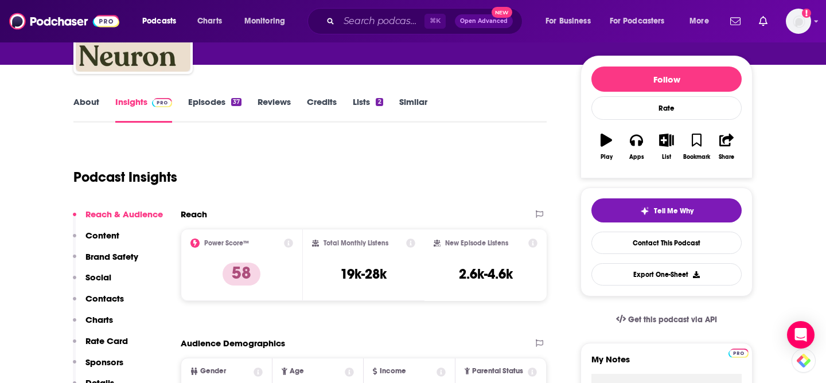
scroll to position [130, 0]
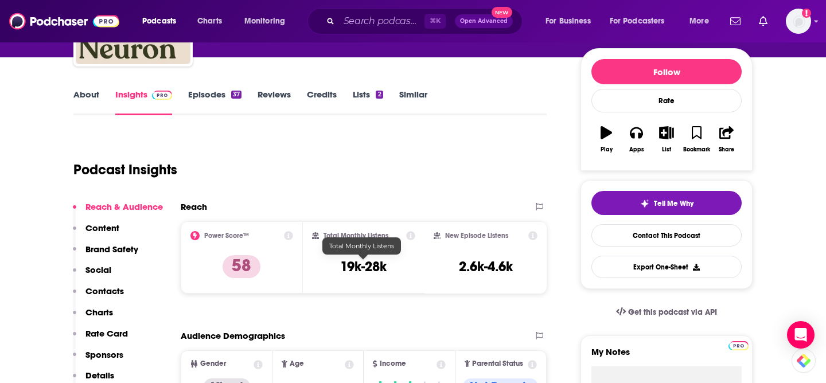
click at [368, 268] on h3 "19k-28k" at bounding box center [363, 266] width 46 height 17
copy div "19k-28k"
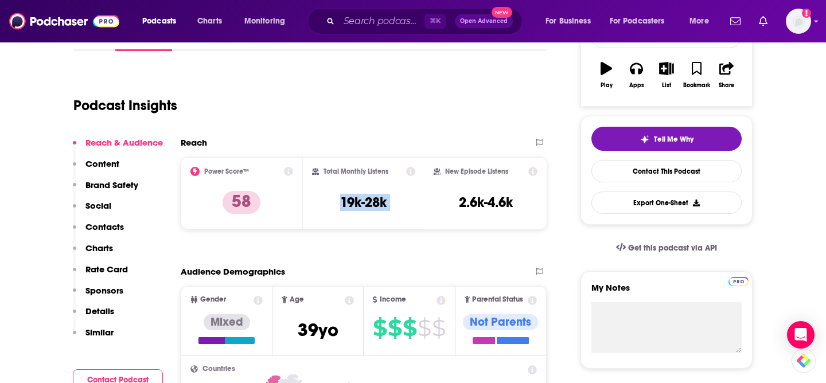
scroll to position [65, 0]
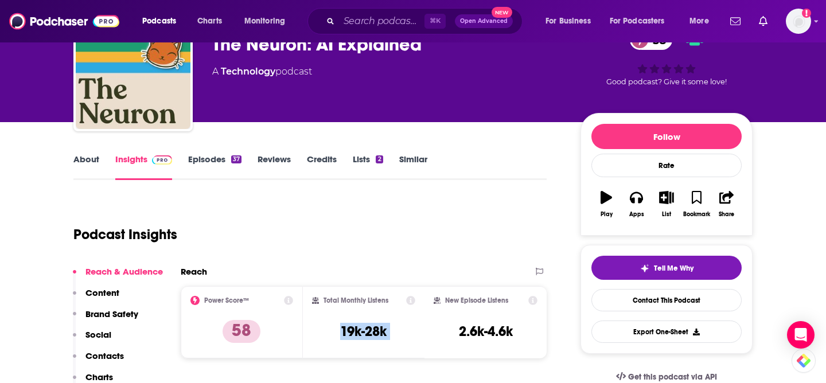
click at [213, 157] on link "Episodes 37" at bounding box center [214, 167] width 53 height 26
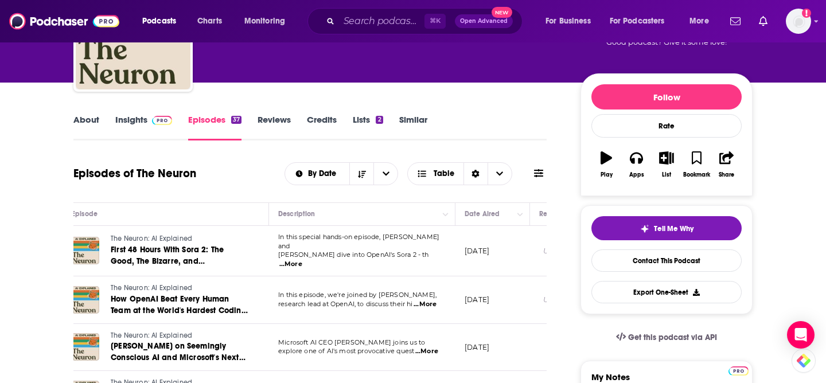
scroll to position [0, 33]
click at [125, 123] on link "Insights" at bounding box center [143, 127] width 57 height 26
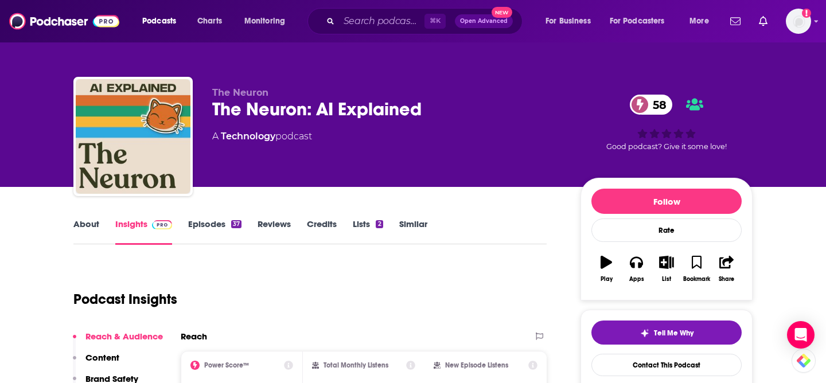
scroll to position [189, 0]
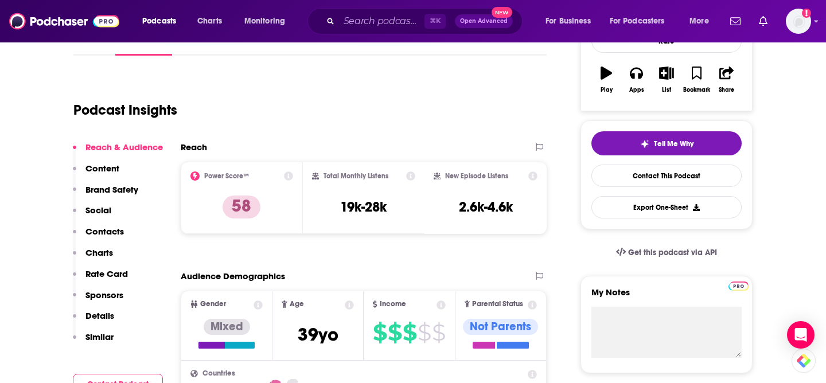
click at [103, 230] on p "Contacts" at bounding box center [105, 231] width 38 height 11
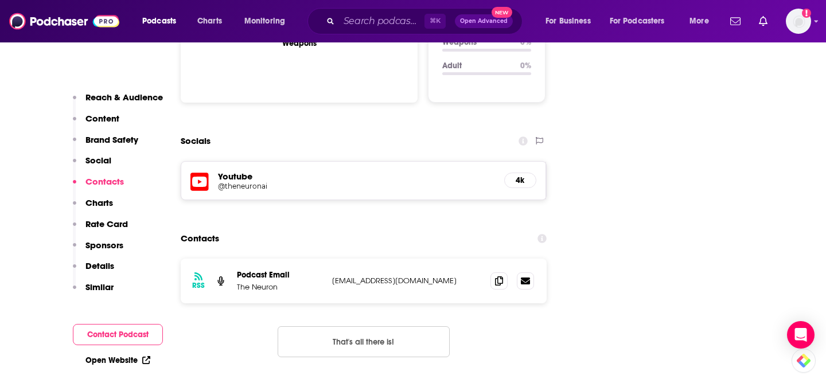
scroll to position [1247, 0]
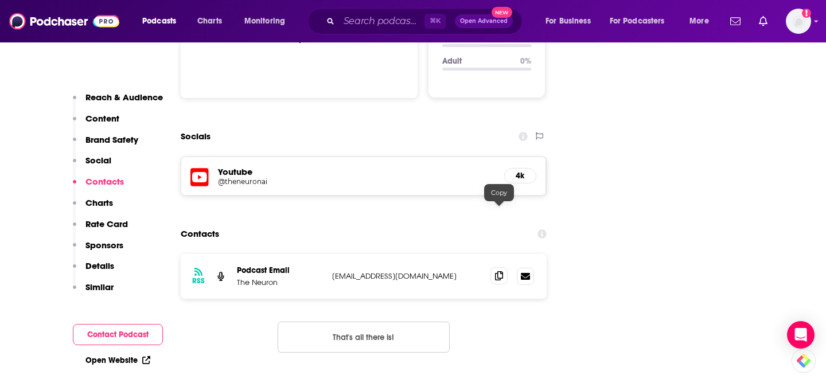
click at [502, 271] on icon at bounding box center [499, 275] width 8 height 9
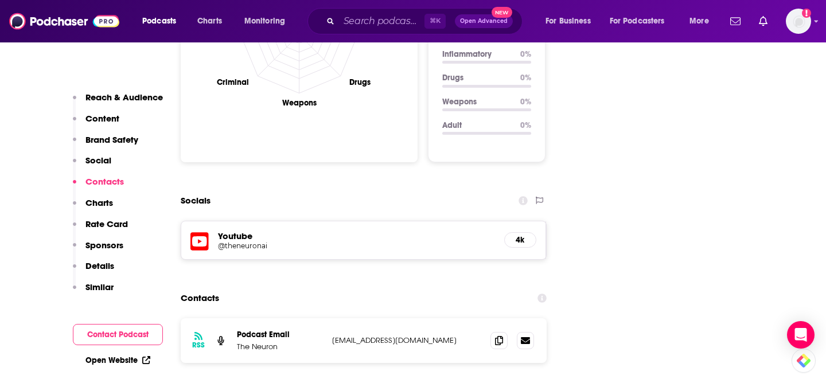
click at [117, 102] on p "Reach & Audience" at bounding box center [124, 97] width 77 height 11
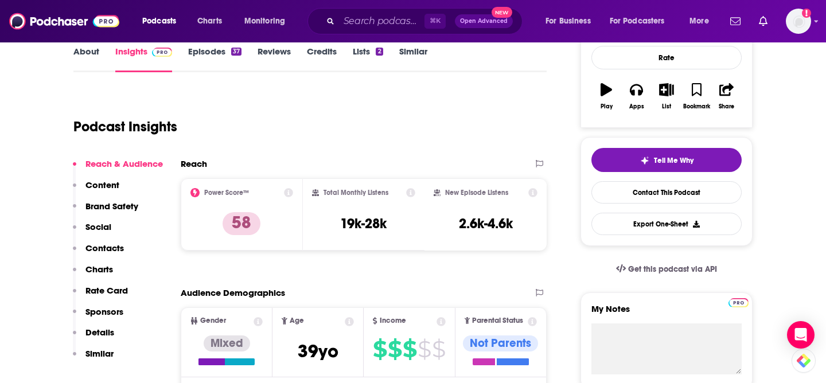
scroll to position [172, 0]
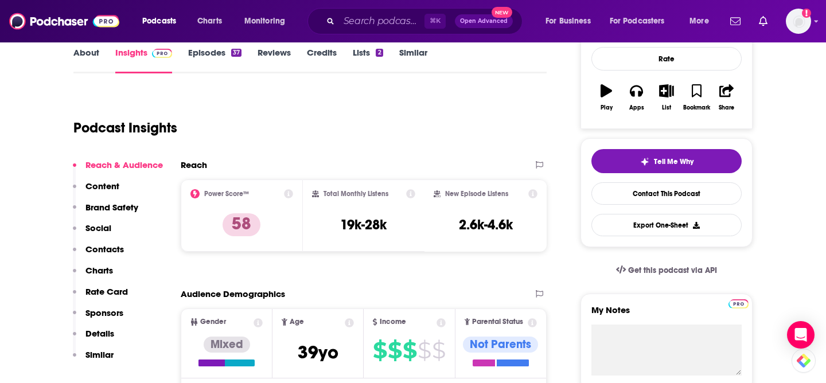
click at [77, 48] on link "About" at bounding box center [86, 60] width 26 height 26
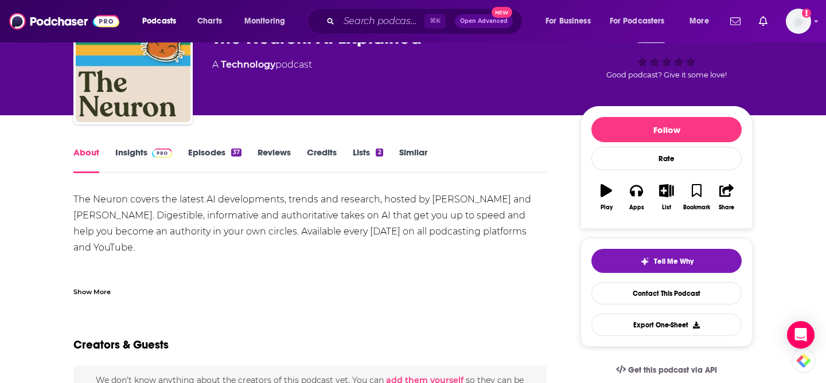
scroll to position [83, 0]
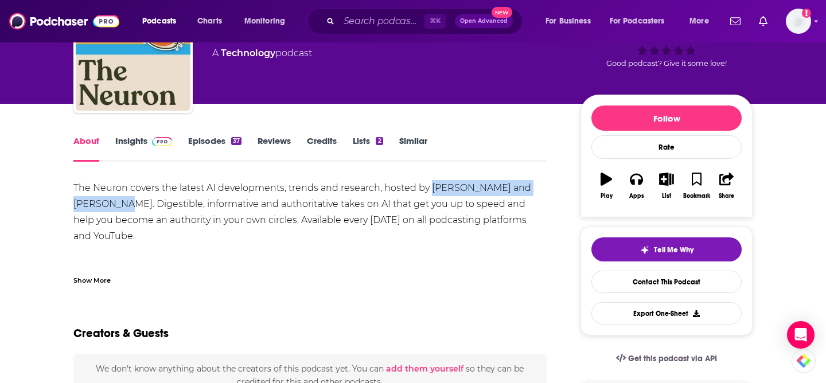
drag, startPoint x: 428, startPoint y: 189, endPoint x: 99, endPoint y: 207, distance: 329.4
click at [99, 207] on div "The Neuron covers the latest AI developments, trends and research, hosted by Gr…" at bounding box center [310, 228] width 474 height 96
copy div "Grant Harvey and Corey Noles"
